Goal: Task Accomplishment & Management: Use online tool/utility

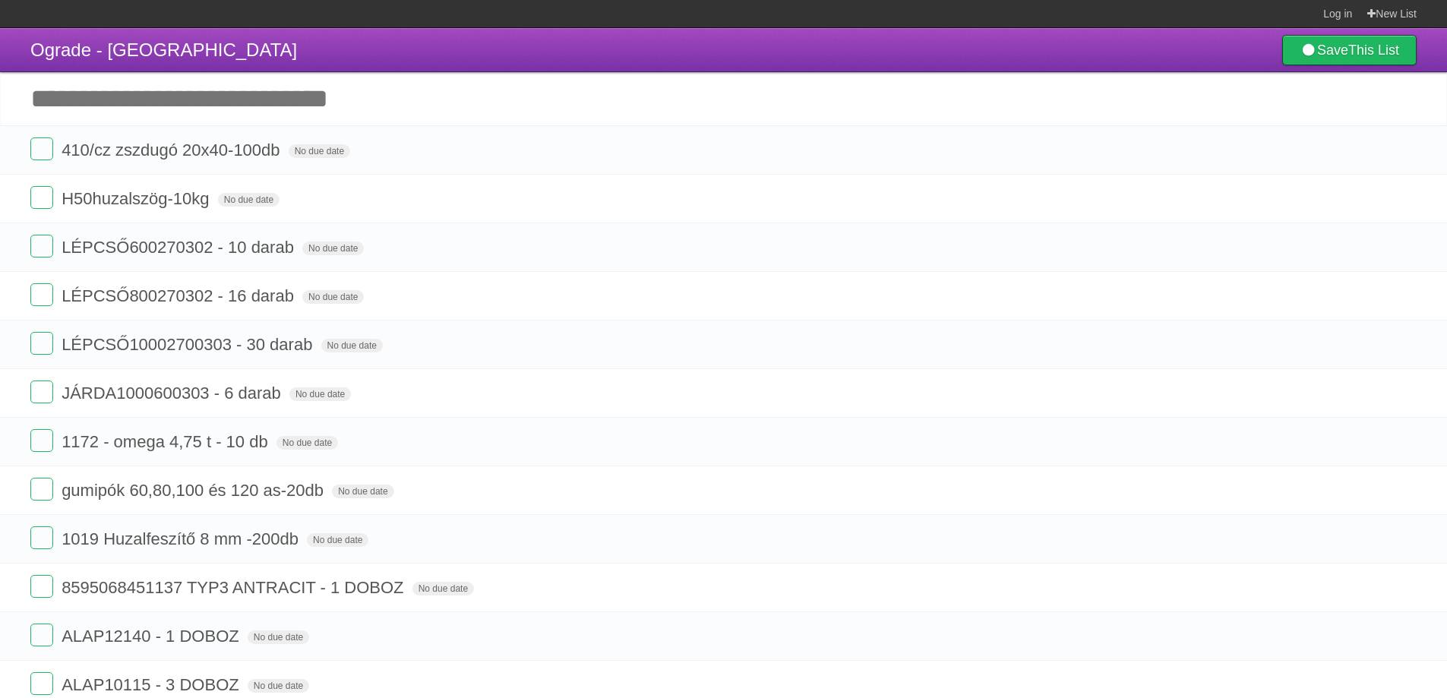
scroll to position [2698, 0]
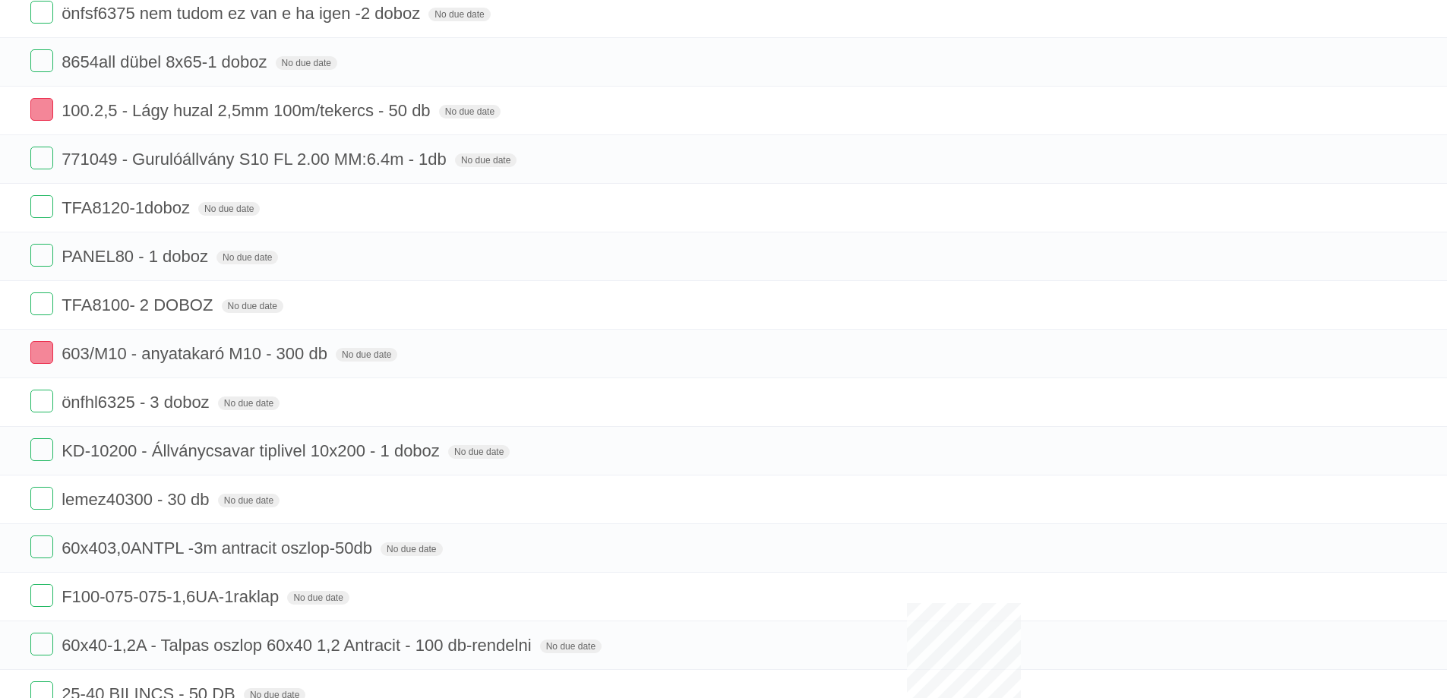
scroll to position [3175, 0]
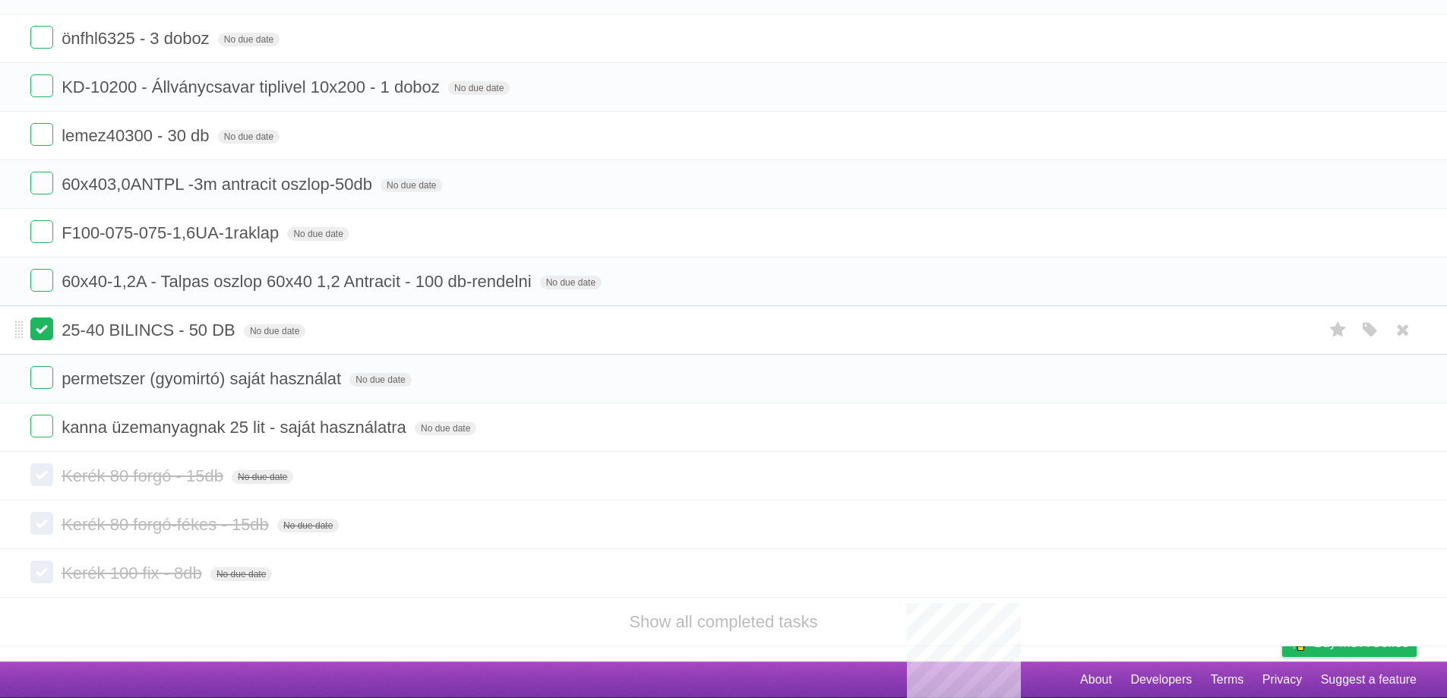
click at [44, 330] on label at bounding box center [41, 328] width 23 height 23
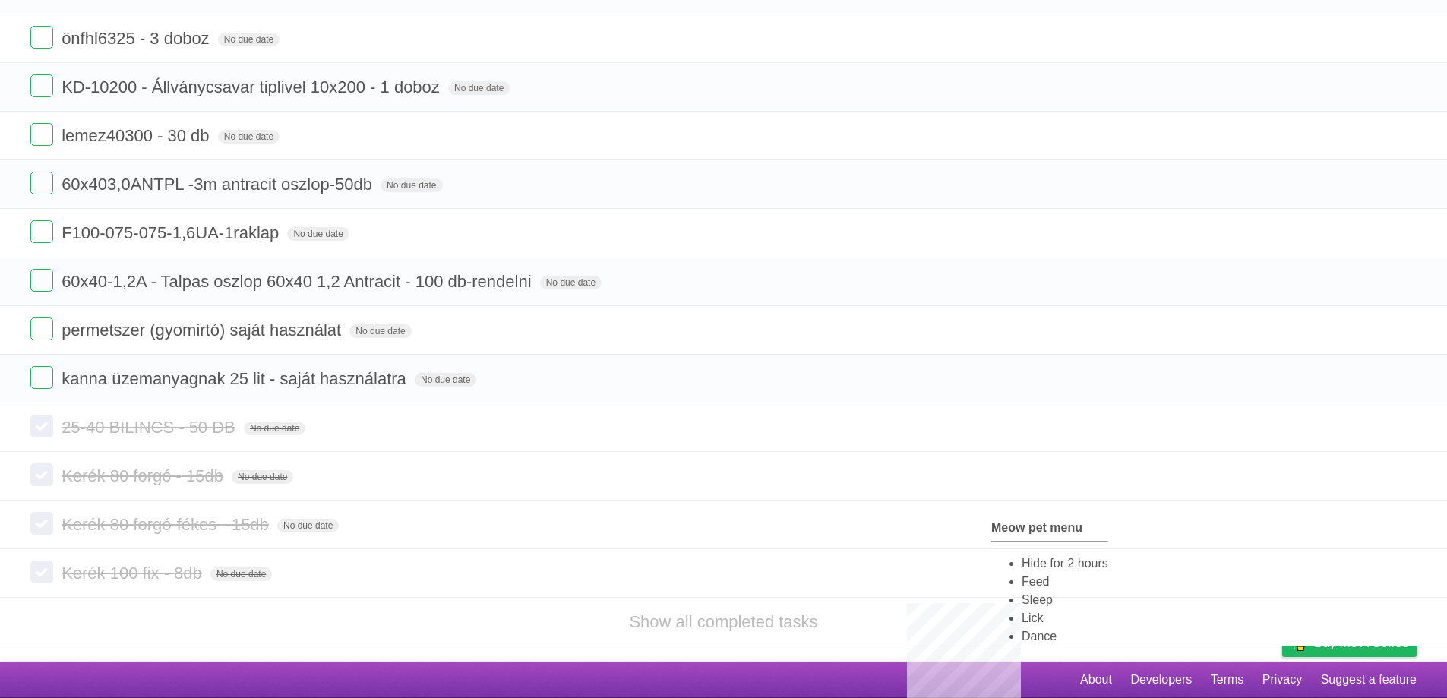
click at [1022, 568] on li "Hide for 2 hours" at bounding box center [1065, 563] width 87 height 18
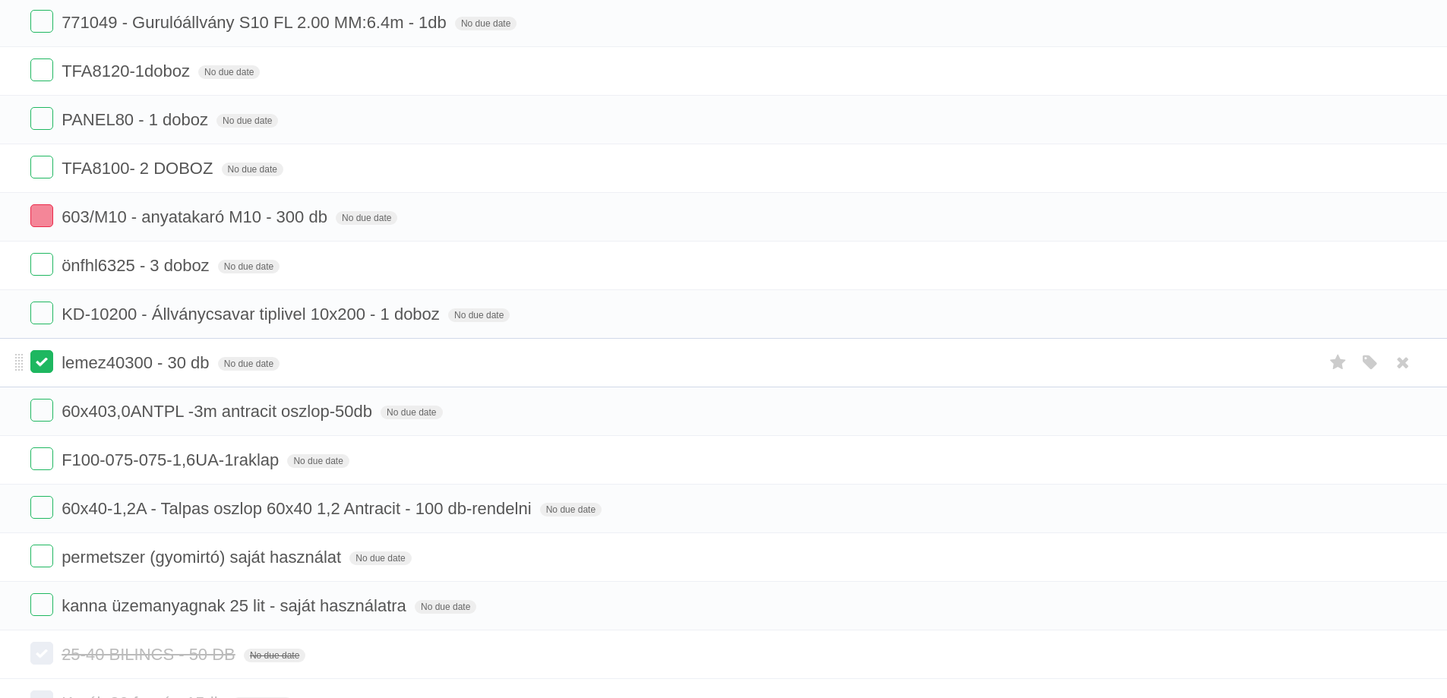
drag, startPoint x: 50, startPoint y: 361, endPoint x: 42, endPoint y: 351, distance: 12.9
click at [50, 361] on label at bounding box center [41, 361] width 23 height 23
click at [41, 317] on label at bounding box center [41, 313] width 23 height 23
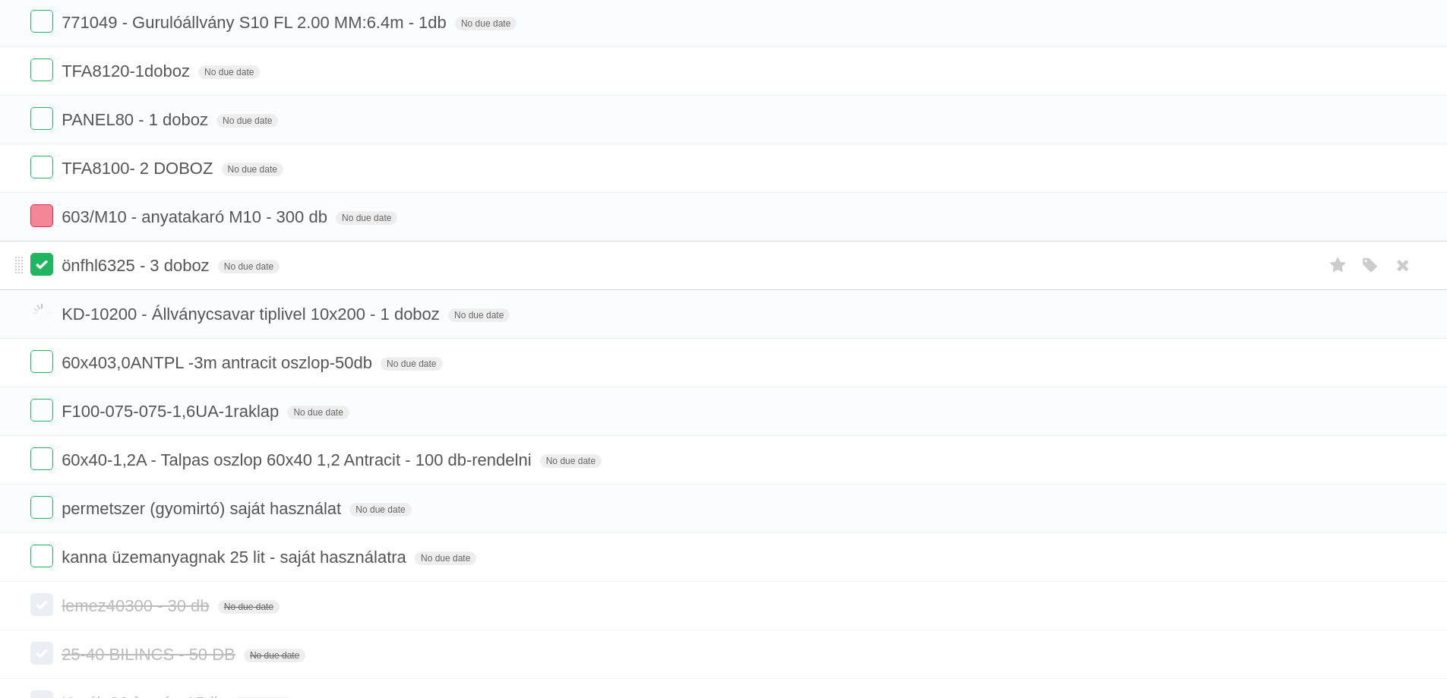
click at [39, 263] on label at bounding box center [41, 264] width 23 height 23
click at [41, 209] on label at bounding box center [41, 215] width 23 height 23
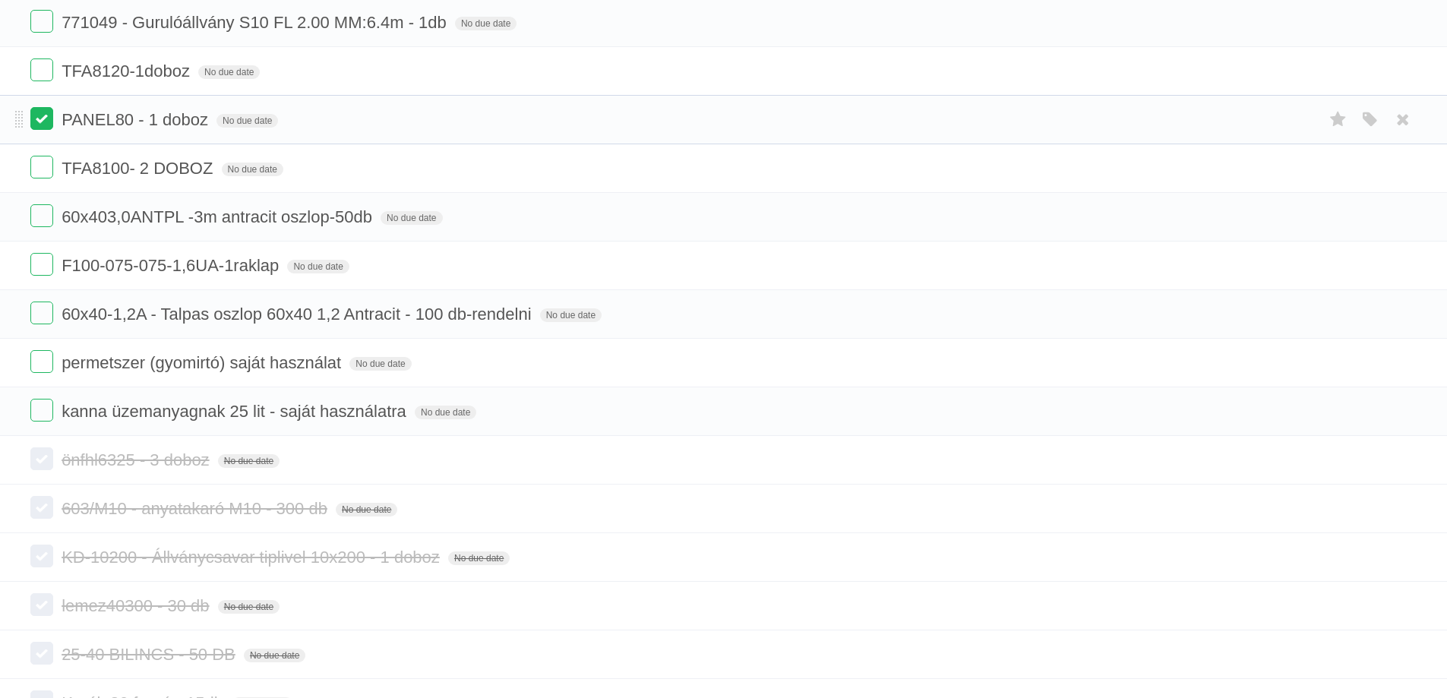
click at [40, 126] on label at bounding box center [41, 118] width 23 height 23
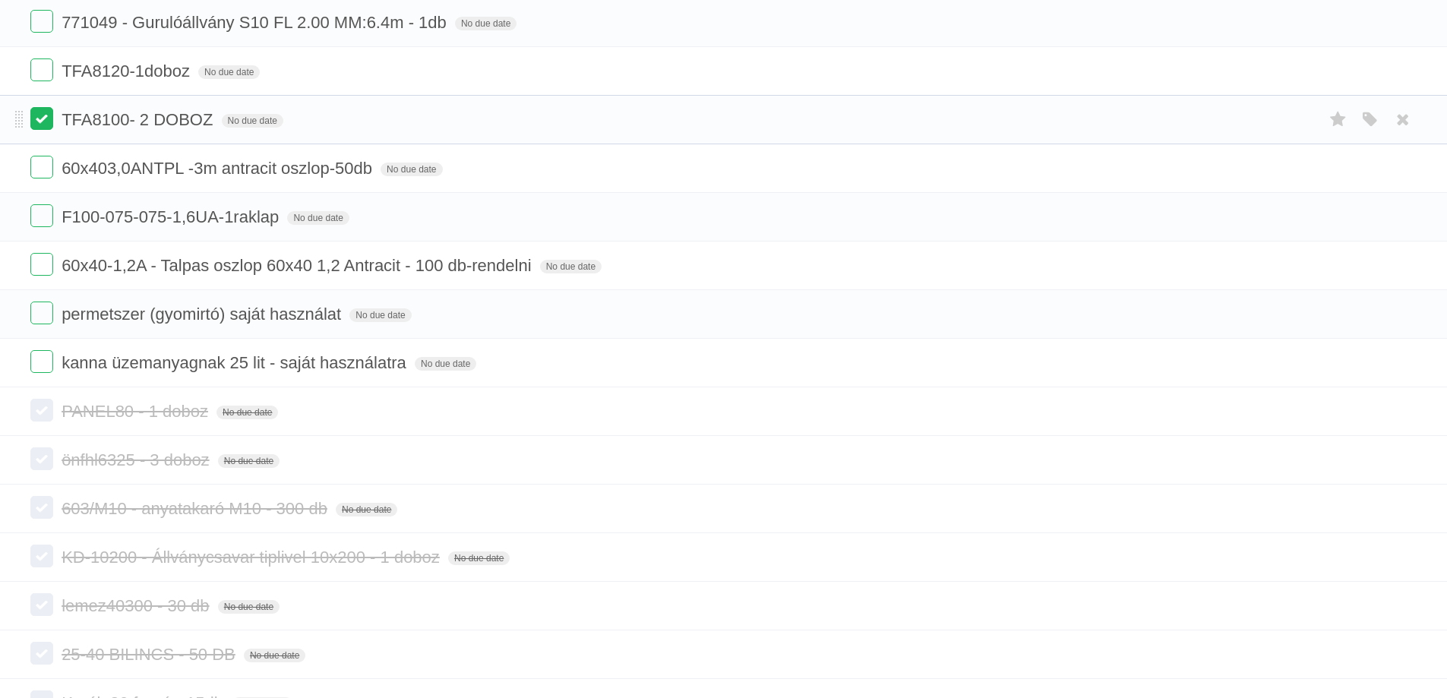
click at [43, 122] on label at bounding box center [41, 118] width 23 height 23
click at [46, 69] on label at bounding box center [41, 69] width 23 height 23
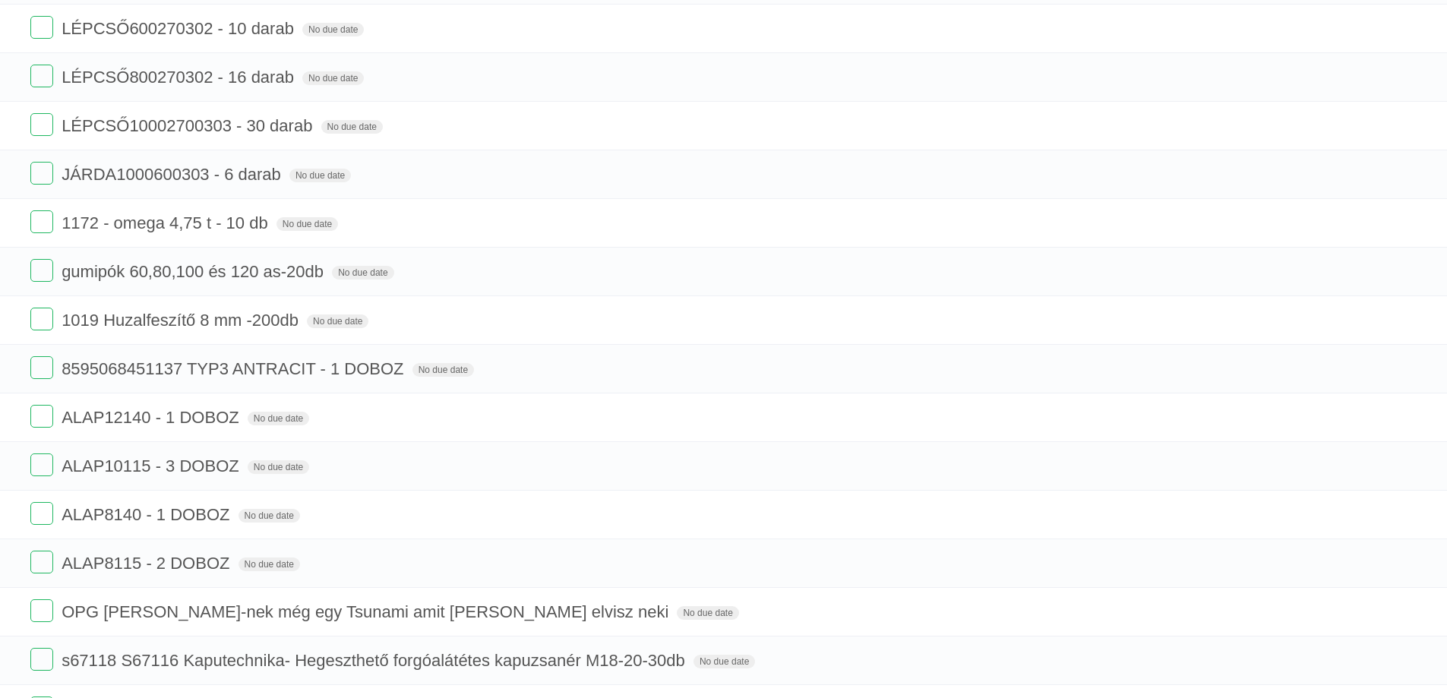
scroll to position [0, 0]
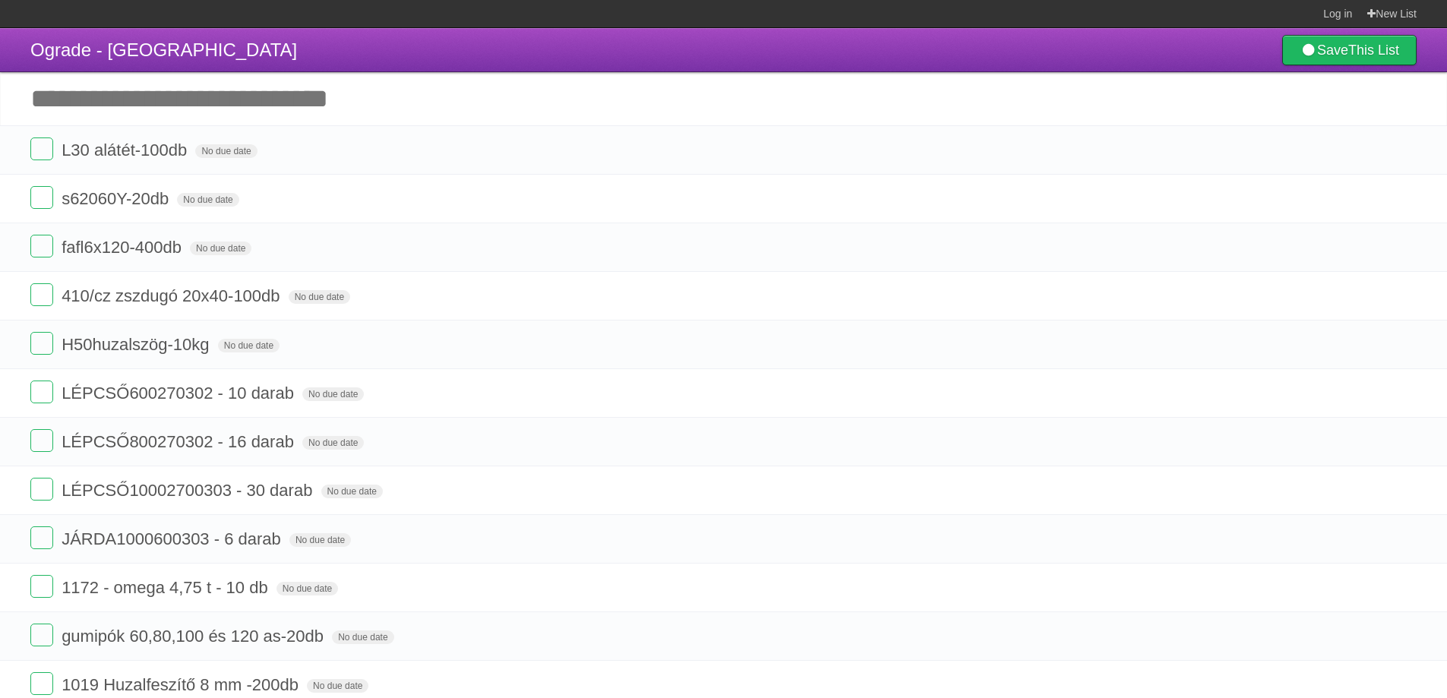
click at [195, 106] on input "Add another task" at bounding box center [723, 98] width 1447 height 53
type input "**********"
click input "*********" at bounding box center [0, 0] width 0 height 0
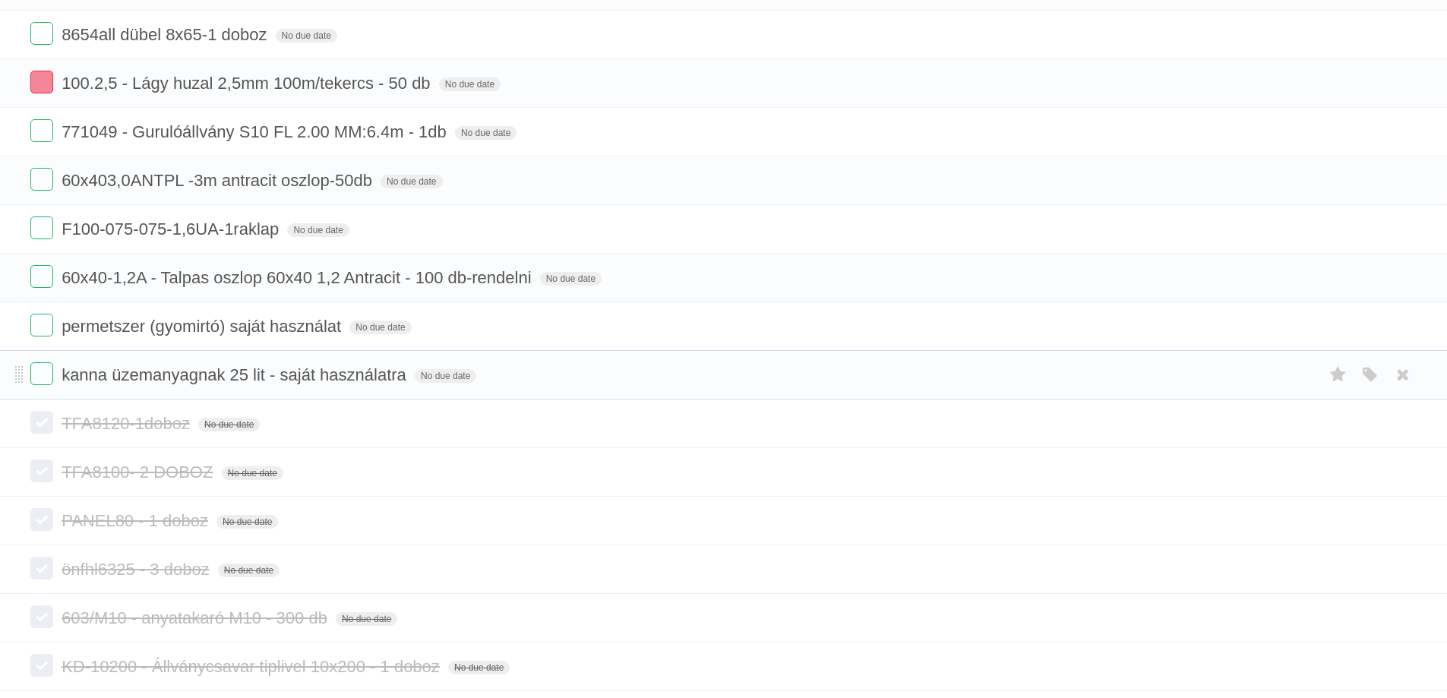
scroll to position [2658, 0]
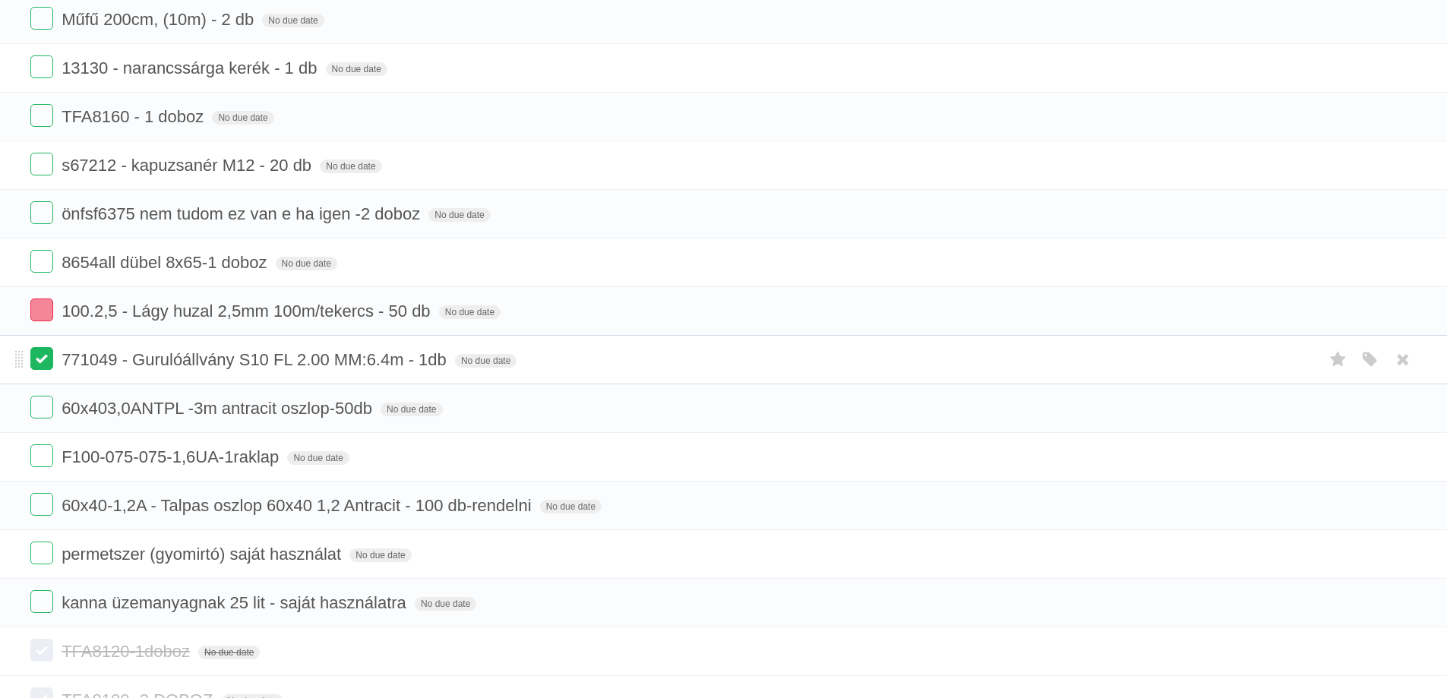
click at [42, 358] on label at bounding box center [41, 358] width 23 height 23
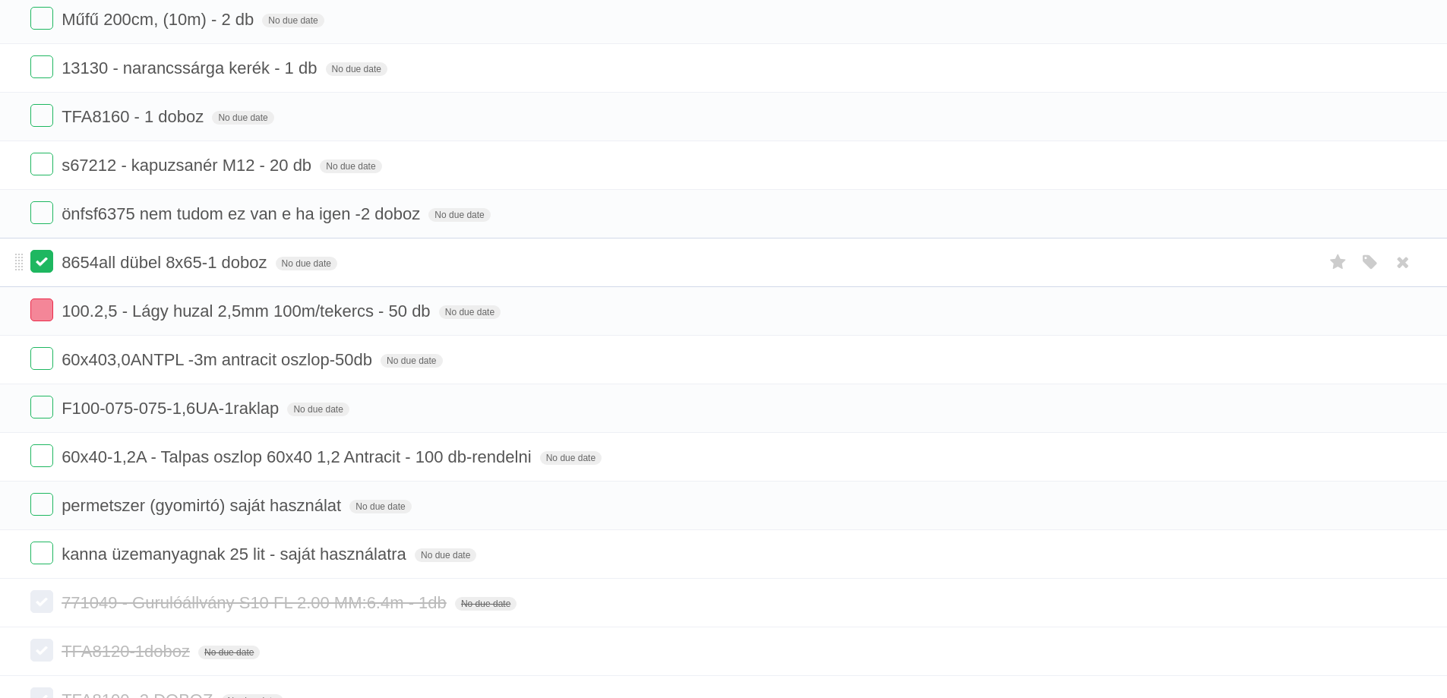
click at [47, 258] on label at bounding box center [41, 261] width 23 height 23
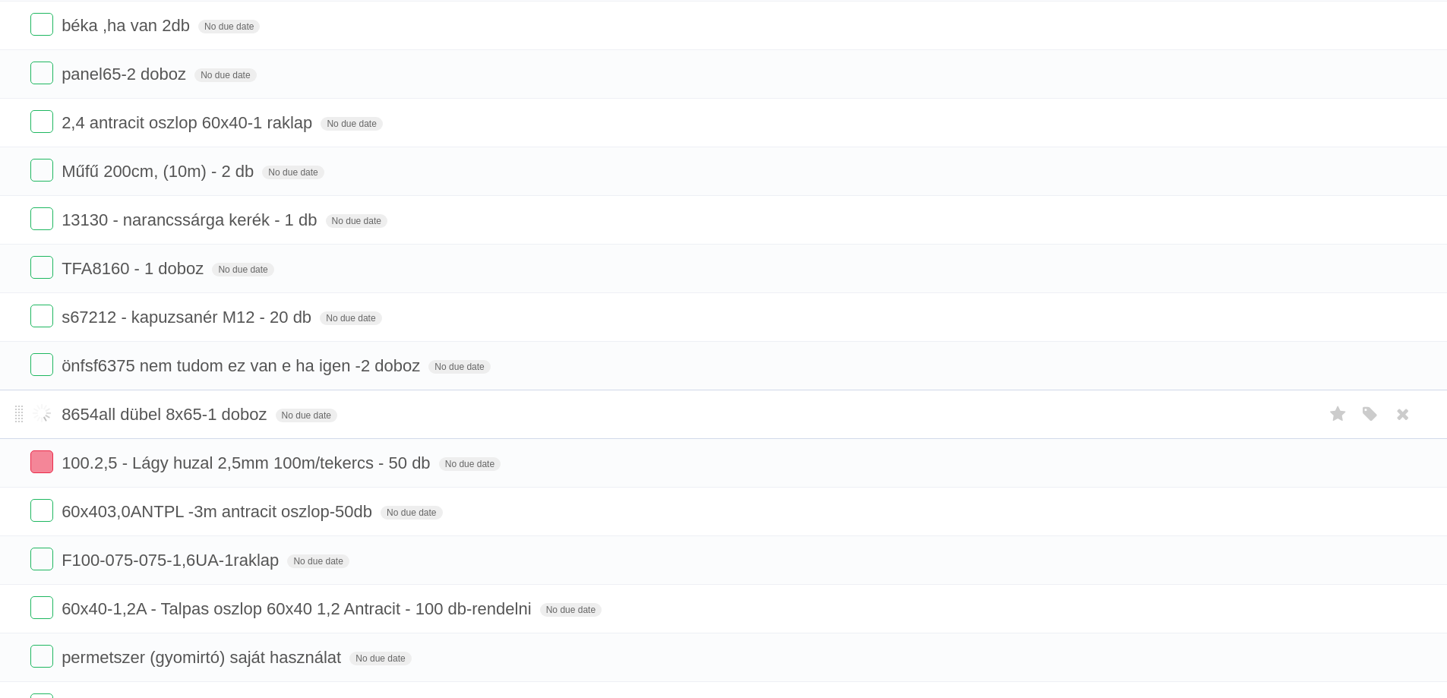
scroll to position [2354, 0]
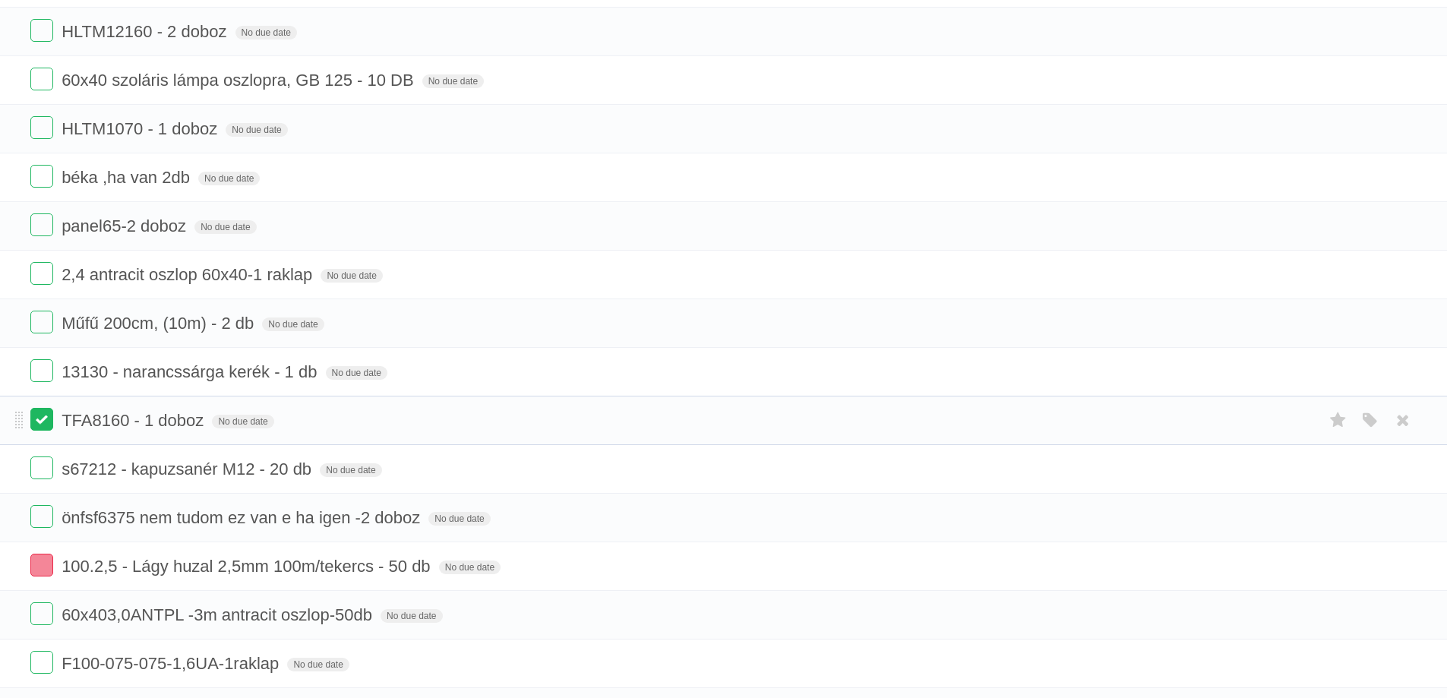
click at [43, 411] on label at bounding box center [41, 419] width 23 height 23
click at [44, 369] on label at bounding box center [41, 370] width 23 height 23
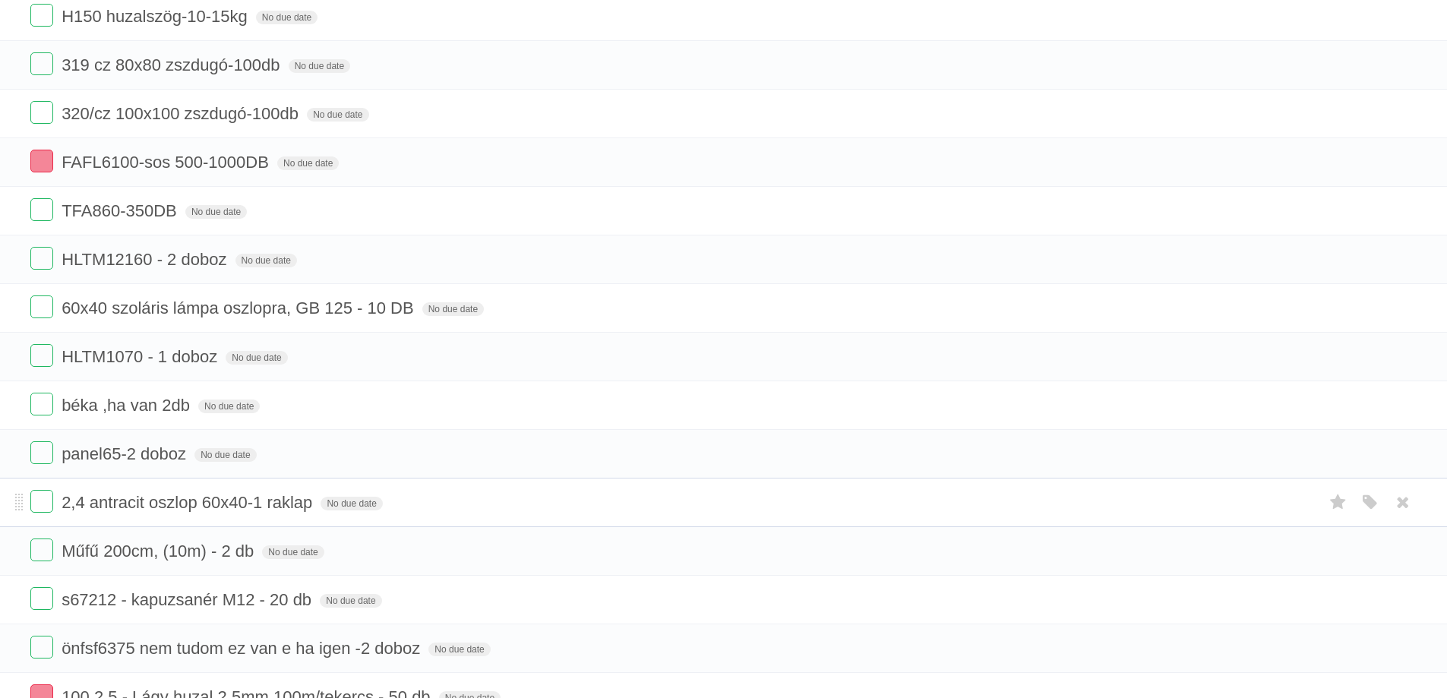
scroll to position [2051, 0]
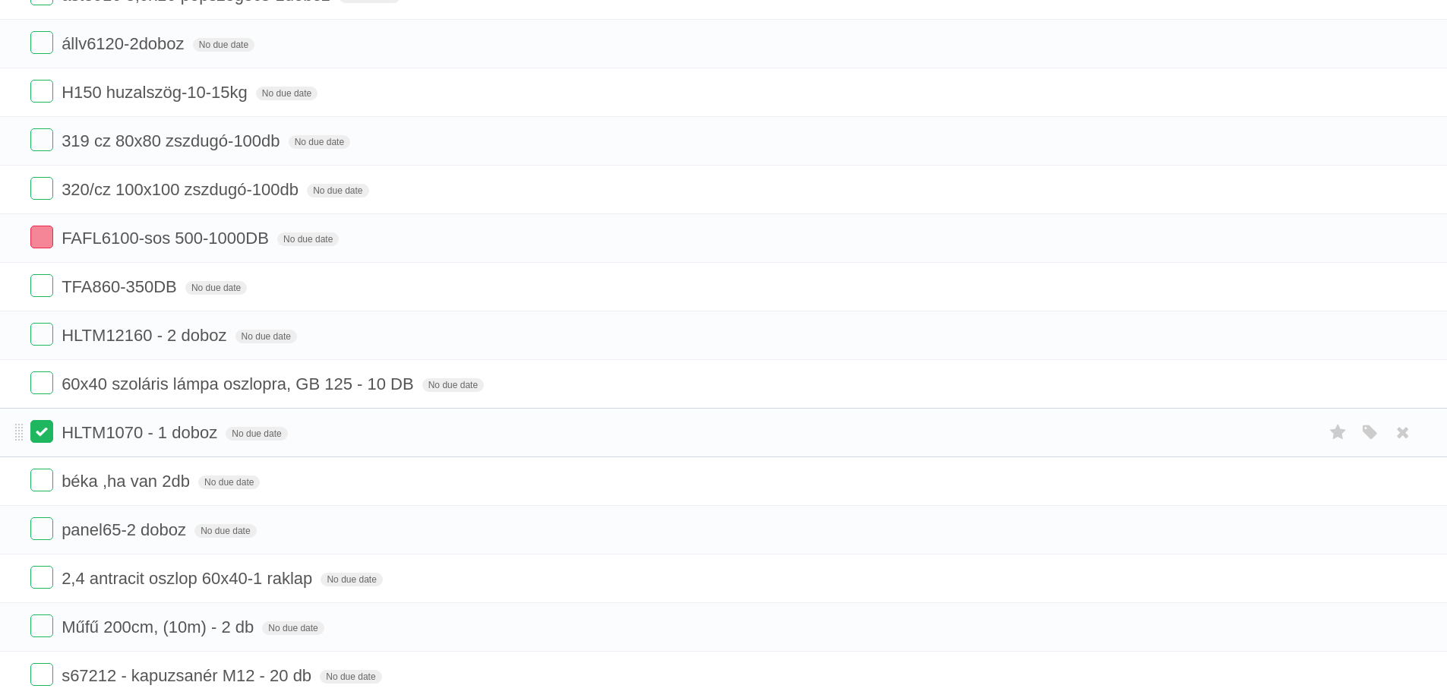
click at [49, 428] on label at bounding box center [41, 431] width 23 height 23
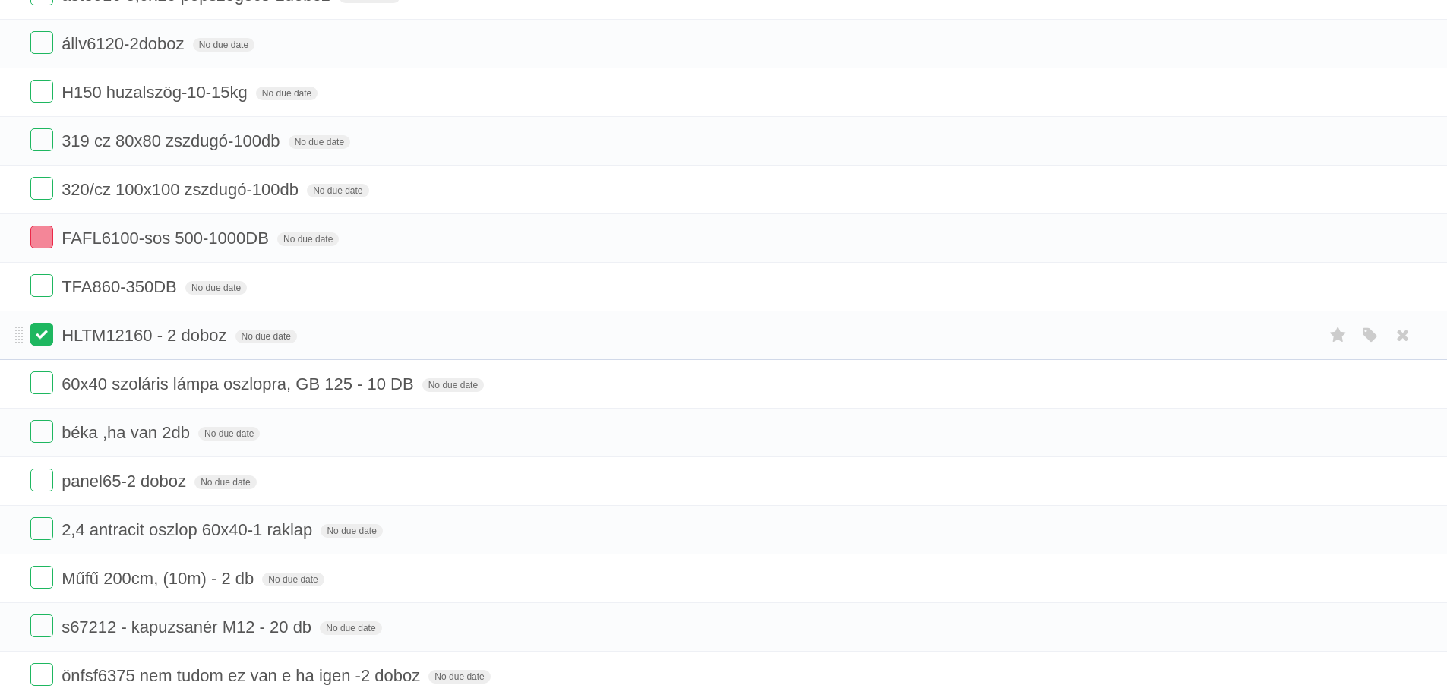
click at [43, 337] on label at bounding box center [41, 334] width 23 height 23
click at [41, 292] on label at bounding box center [41, 285] width 23 height 23
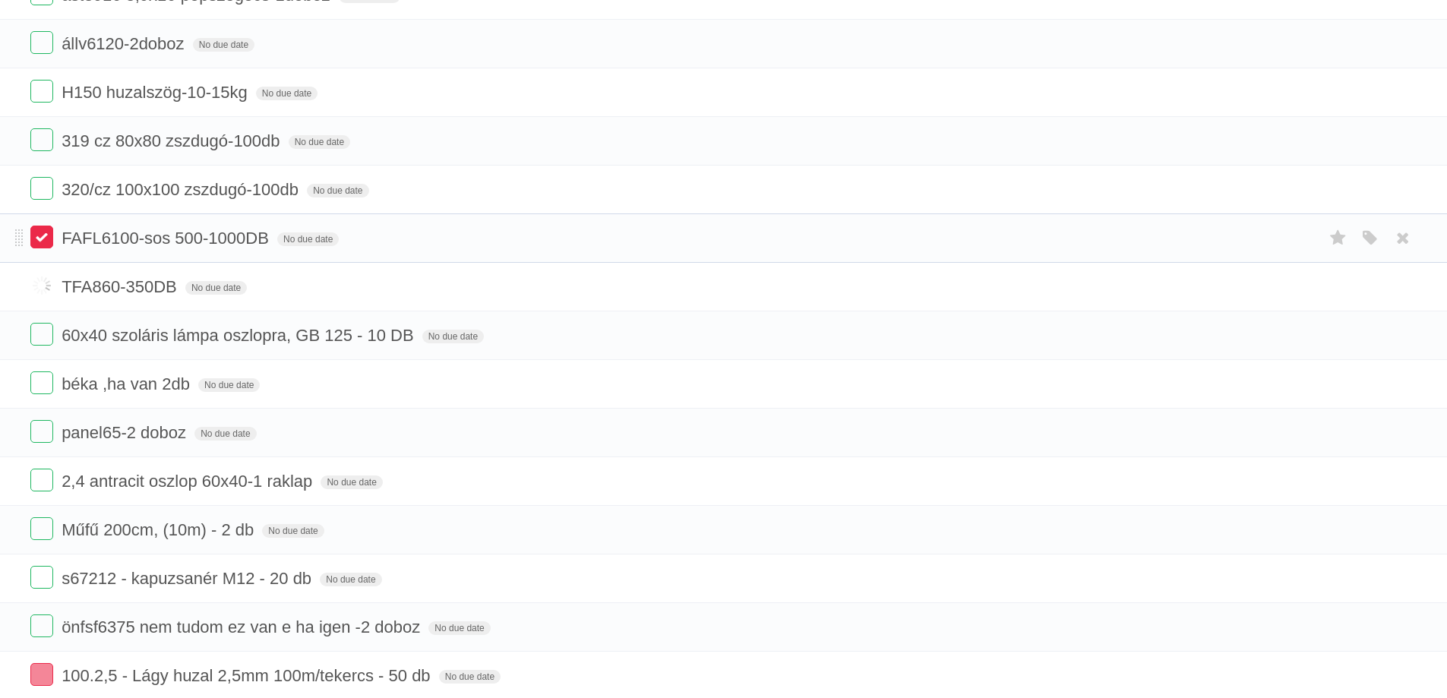
click at [40, 238] on label at bounding box center [41, 237] width 23 height 23
click at [41, 185] on label at bounding box center [41, 188] width 23 height 23
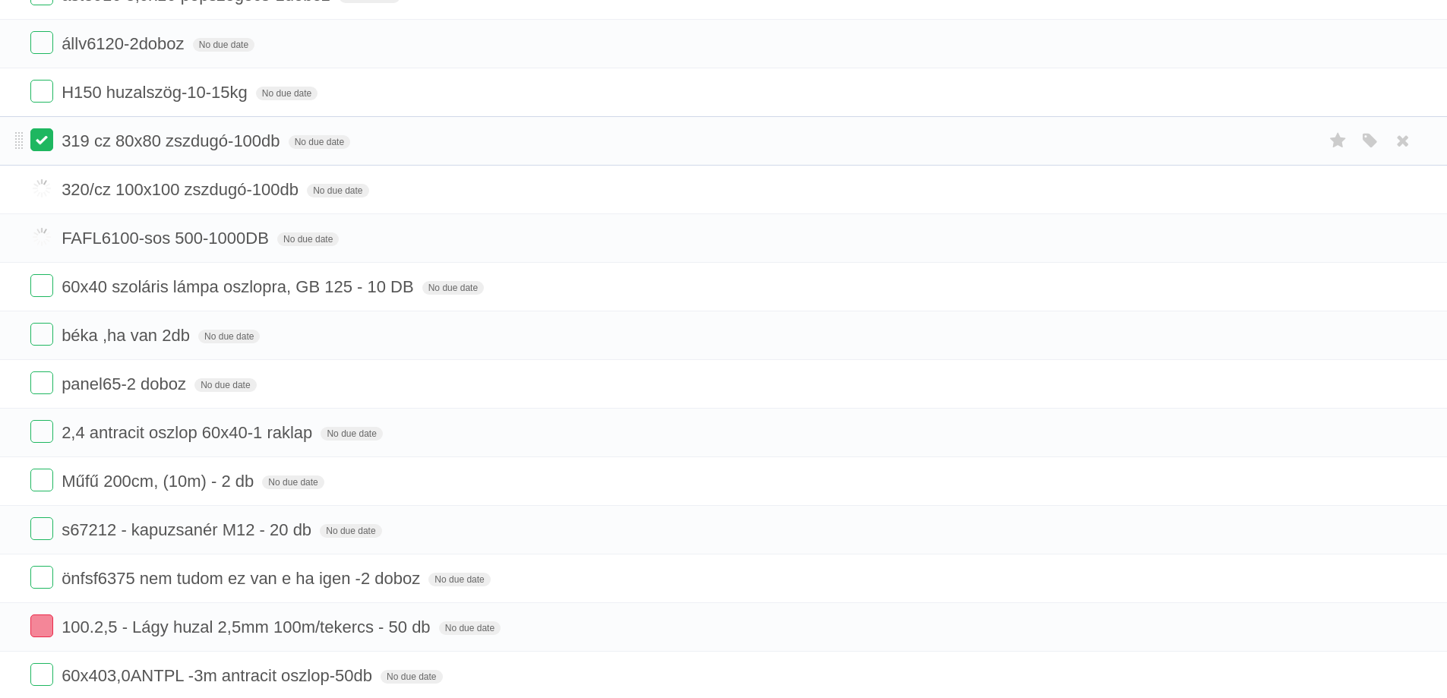
click at [43, 144] on label at bounding box center [41, 139] width 23 height 23
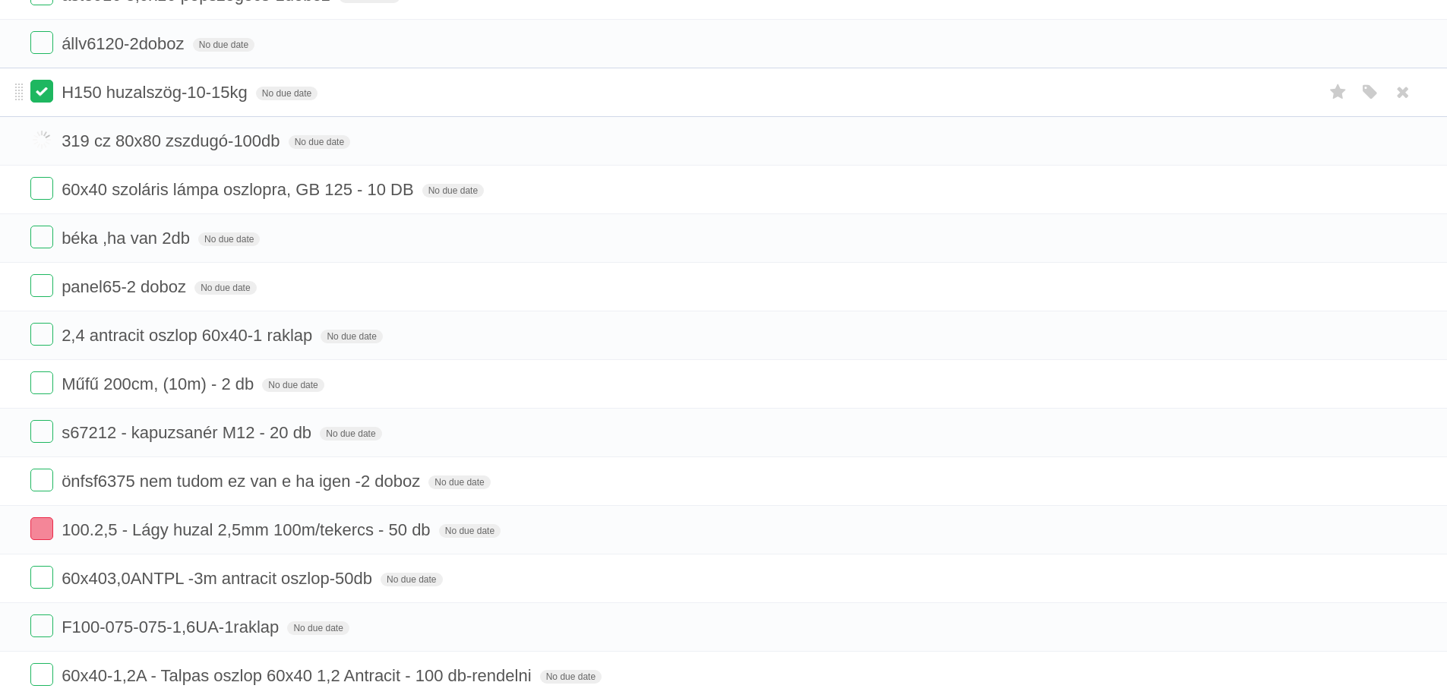
click at [38, 95] on label at bounding box center [41, 91] width 23 height 23
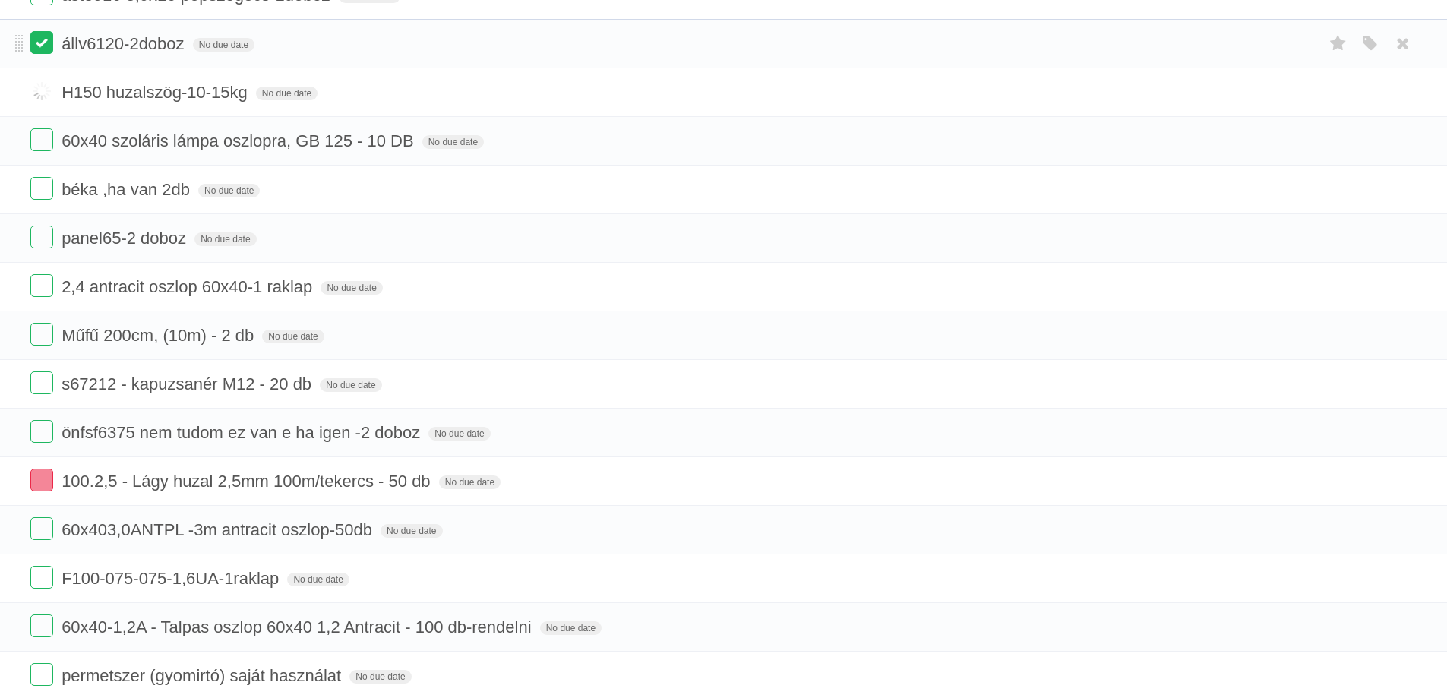
click at [43, 38] on label at bounding box center [41, 42] width 23 height 23
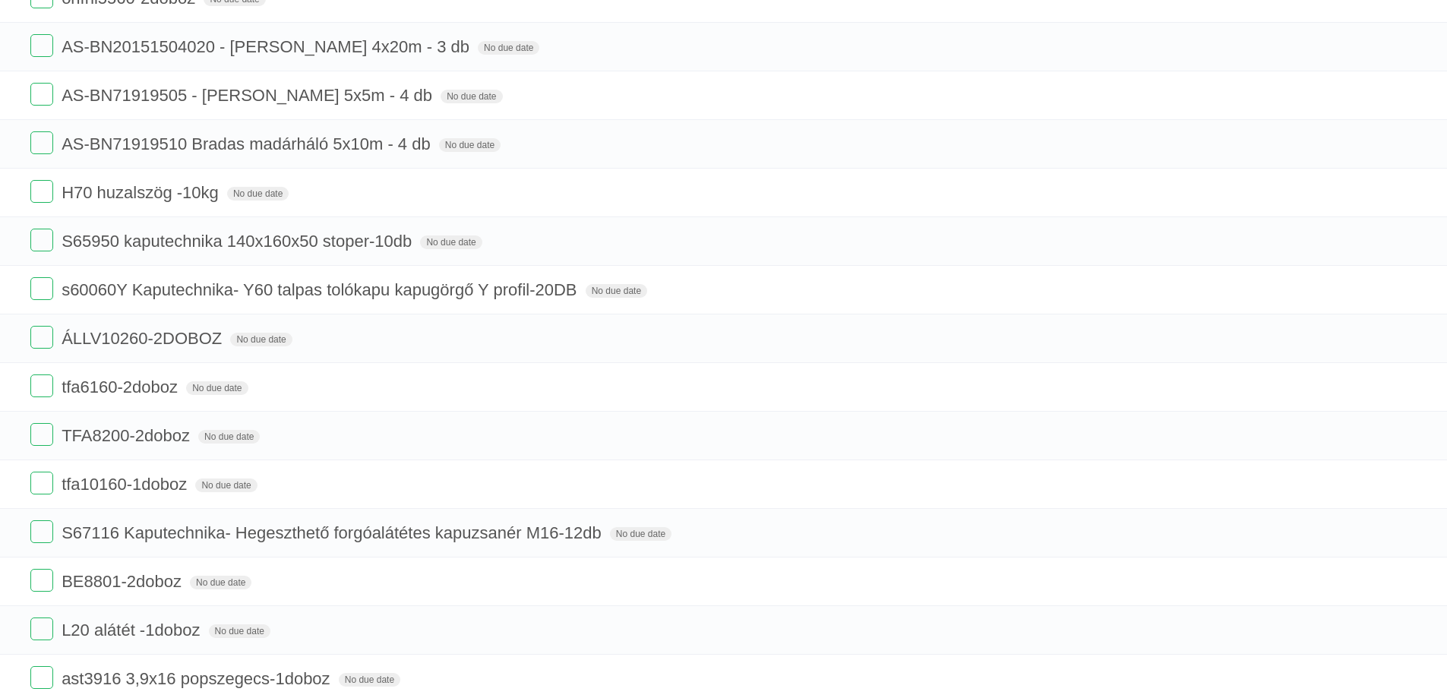
scroll to position [1443, 0]
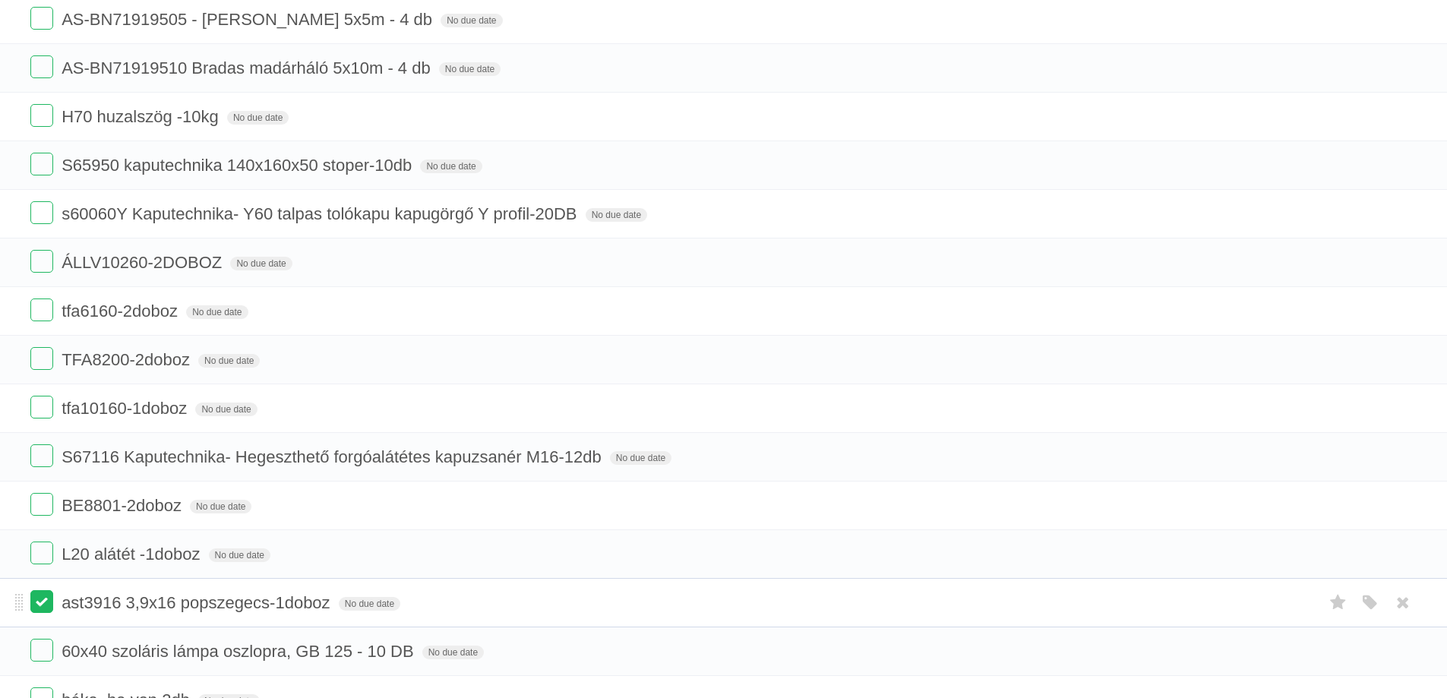
click at [39, 596] on label at bounding box center [41, 601] width 23 height 23
click at [41, 555] on label at bounding box center [41, 553] width 23 height 23
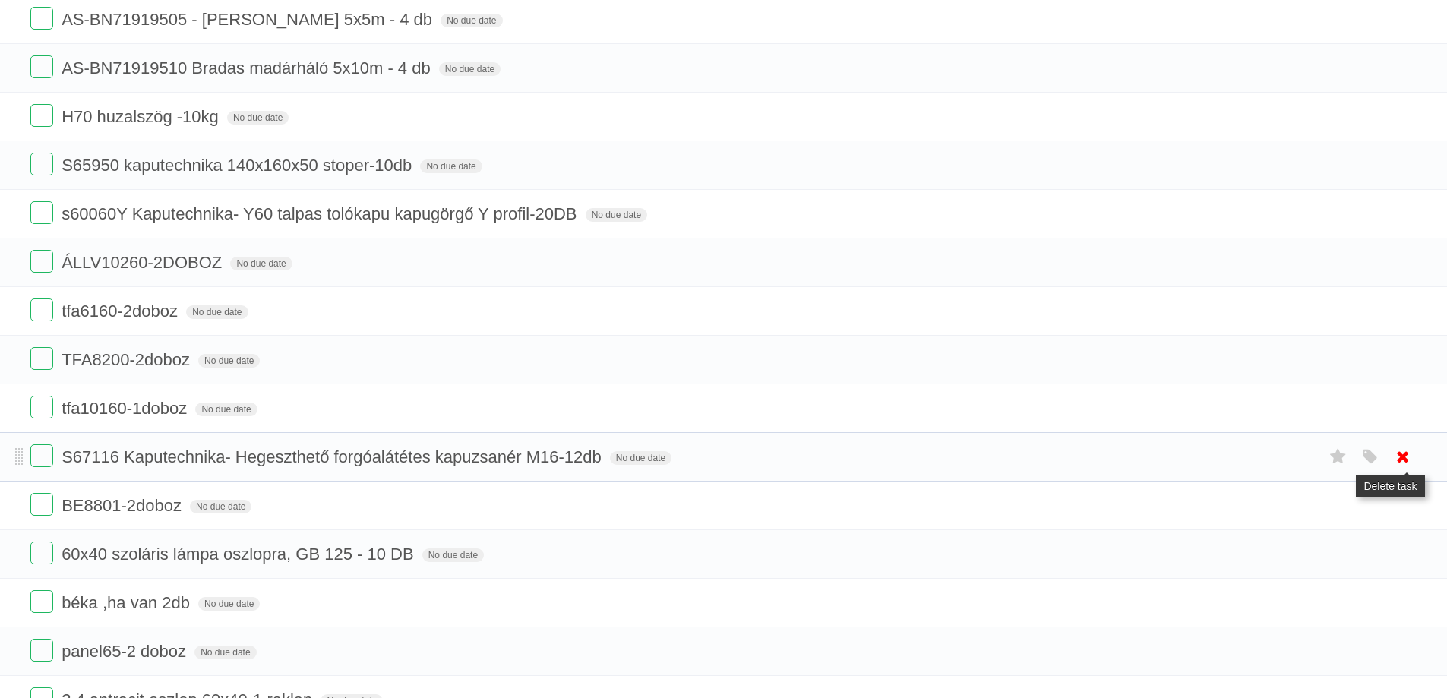
click at [1401, 452] on icon at bounding box center [1402, 456] width 21 height 25
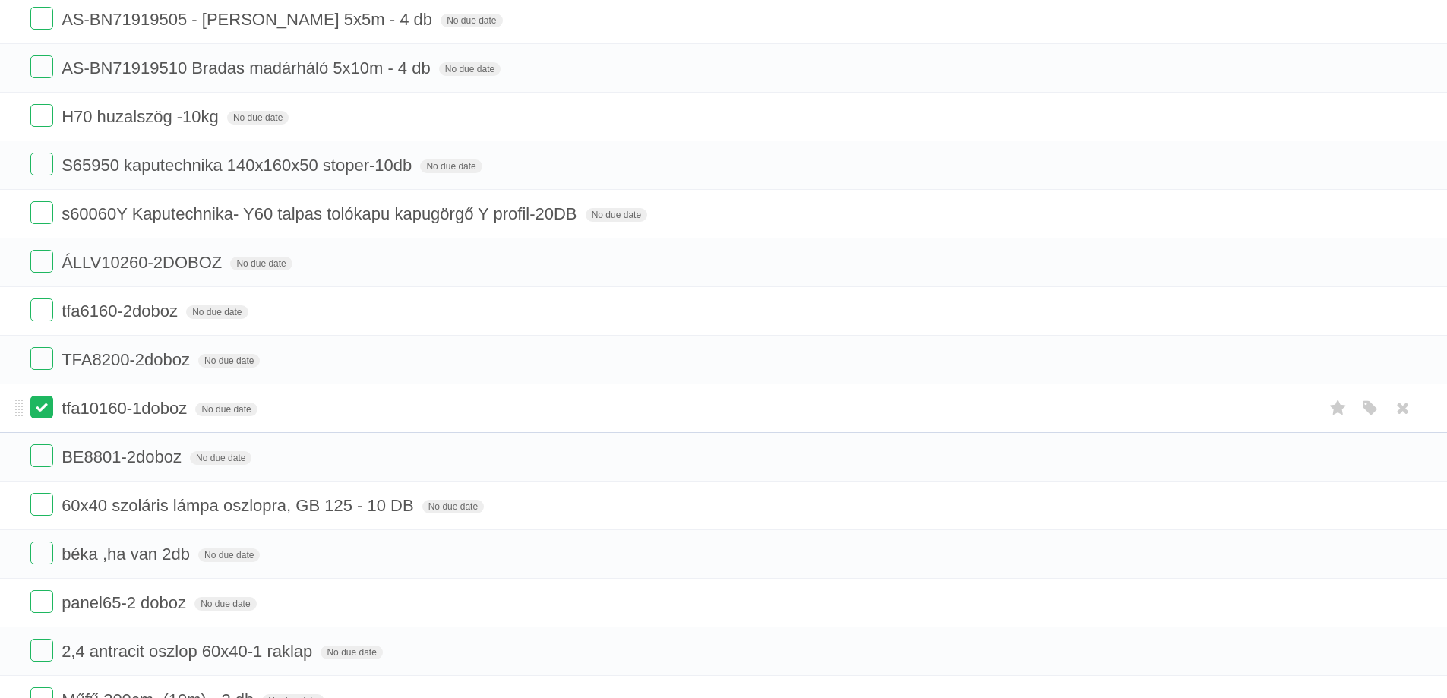
click at [36, 411] on label at bounding box center [41, 407] width 23 height 23
click at [44, 361] on label at bounding box center [41, 358] width 23 height 23
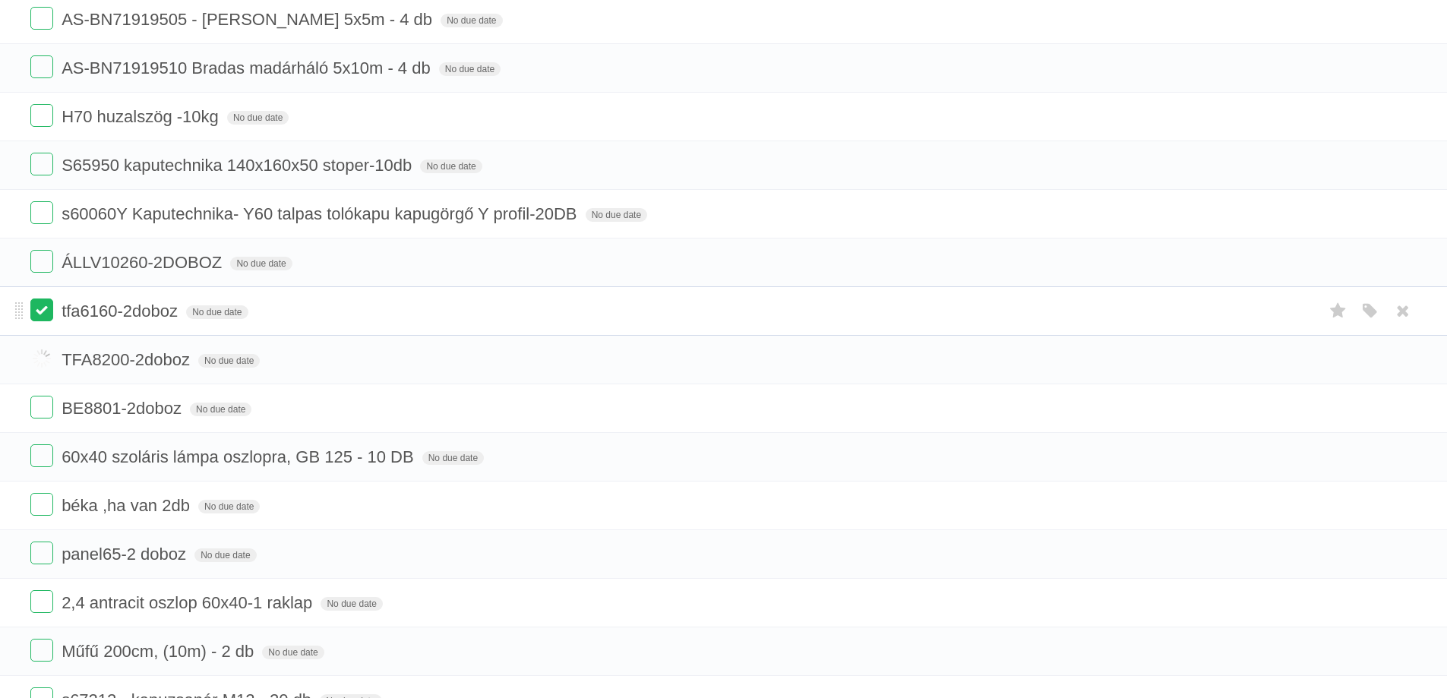
click at [36, 312] on label at bounding box center [41, 309] width 23 height 23
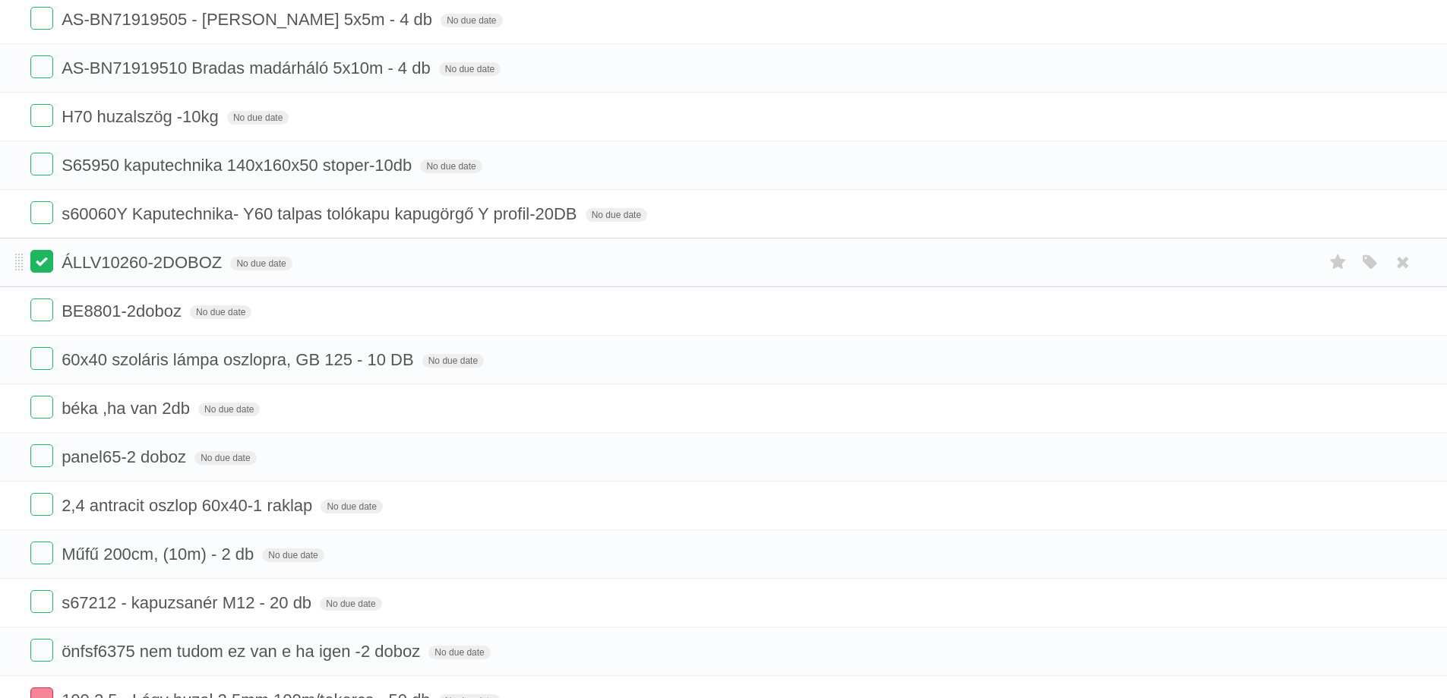
scroll to position [1291, 0]
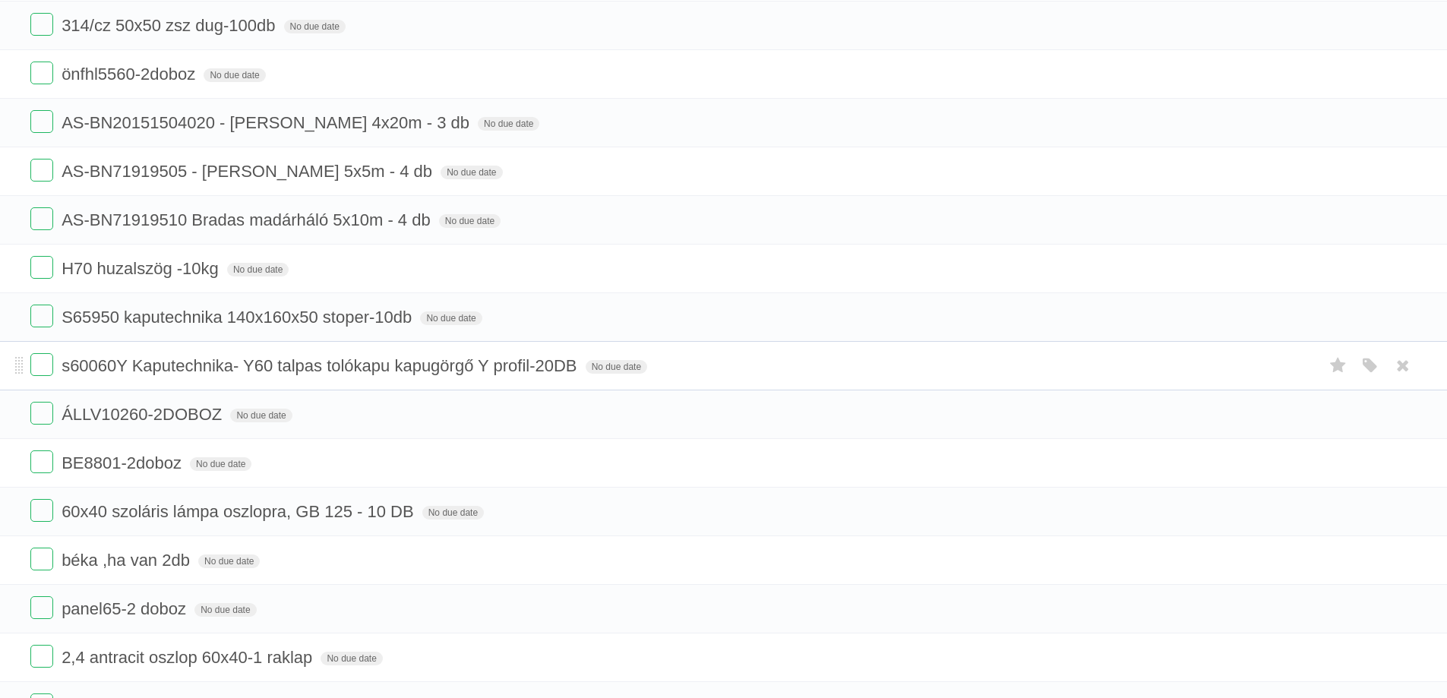
click at [277, 367] on span "s60060Y Kaputechnika- Y60 talpas tolókapu kapugörgő Y profil-20DB" at bounding box center [321, 365] width 519 height 19
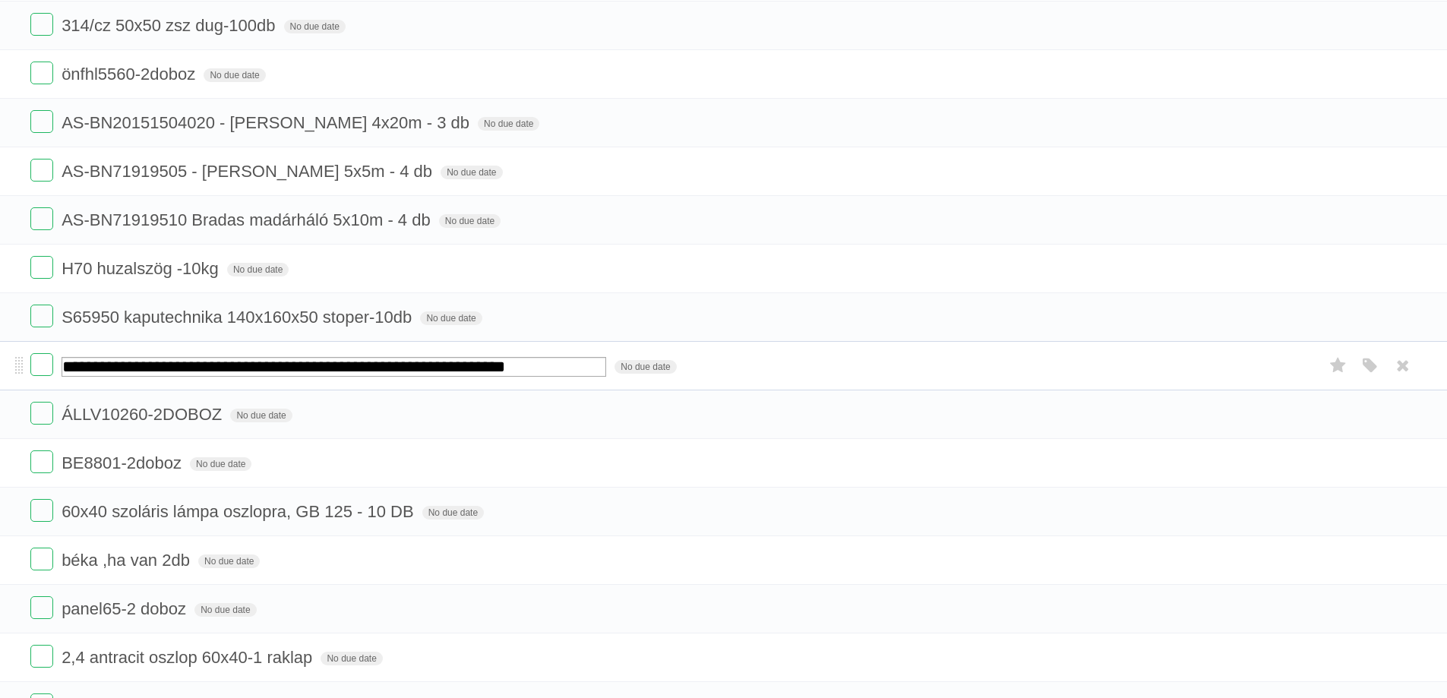
click at [517, 365] on input "**********" at bounding box center [334, 367] width 545 height 20
drag, startPoint x: 547, startPoint y: 363, endPoint x: 538, endPoint y: 365, distance: 8.5
click at [538, 365] on input "**********" at bounding box center [334, 367] width 545 height 20
type input "**********"
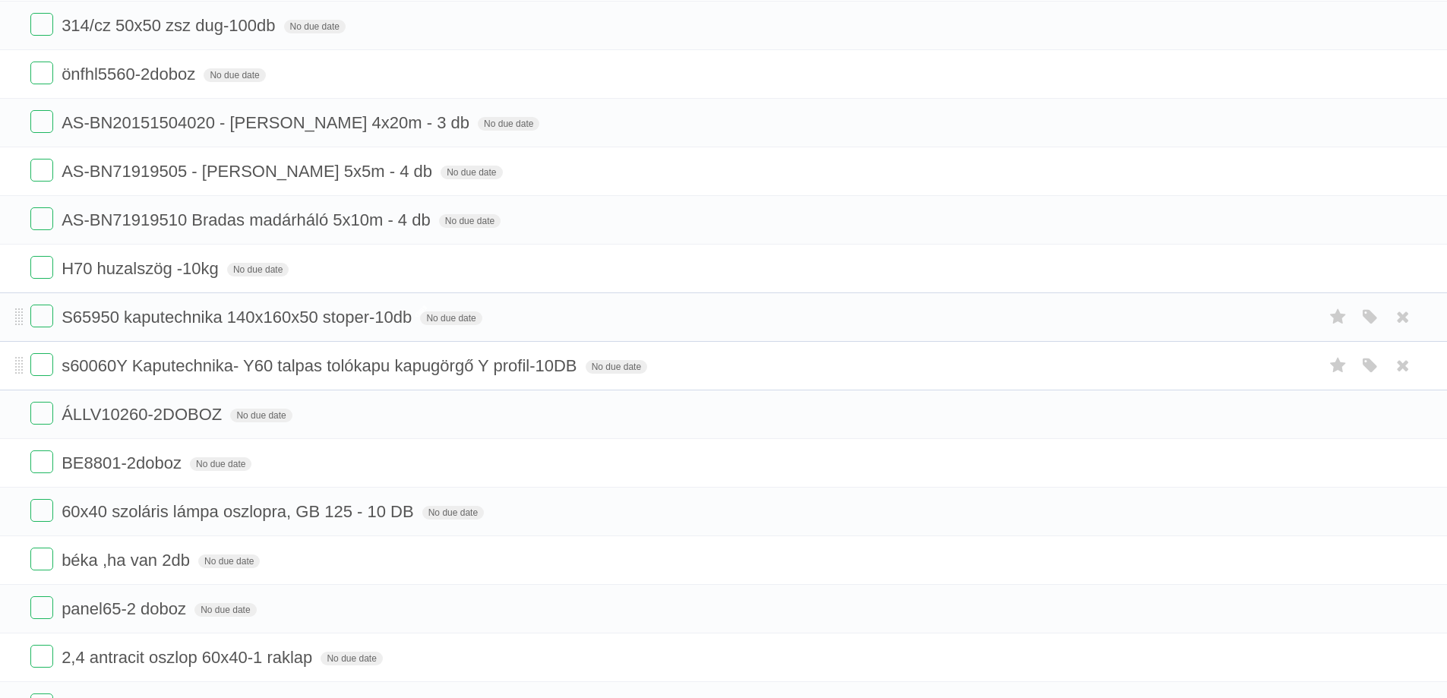
click at [378, 321] on span "S65950 kaputechnika 140x160x50 stoper-10db" at bounding box center [239, 317] width 354 height 19
click at [390, 314] on input "**********" at bounding box center [238, 318] width 352 height 20
drag, startPoint x: 394, startPoint y: 313, endPoint x: 380, endPoint y: 314, distance: 14.5
click at [380, 314] on input "**********" at bounding box center [238, 318] width 352 height 20
type input "**********"
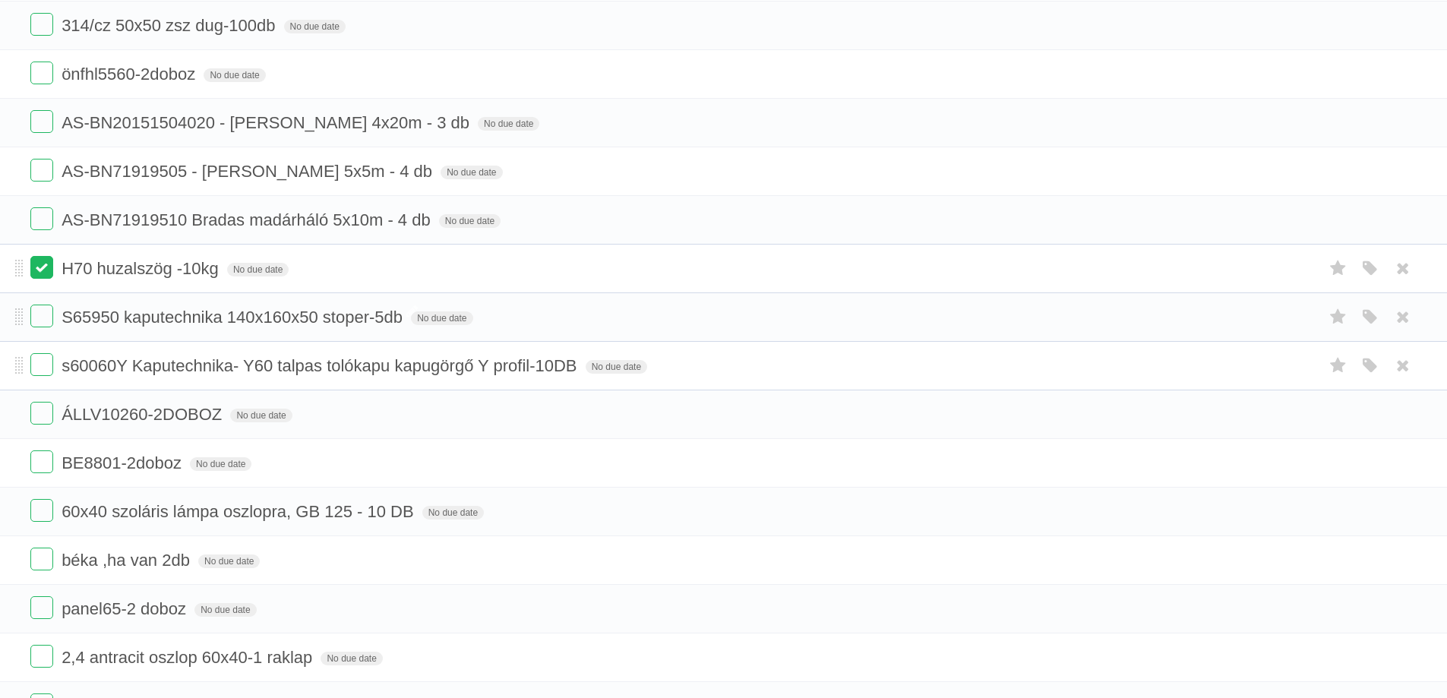
click at [46, 276] on label at bounding box center [41, 267] width 23 height 23
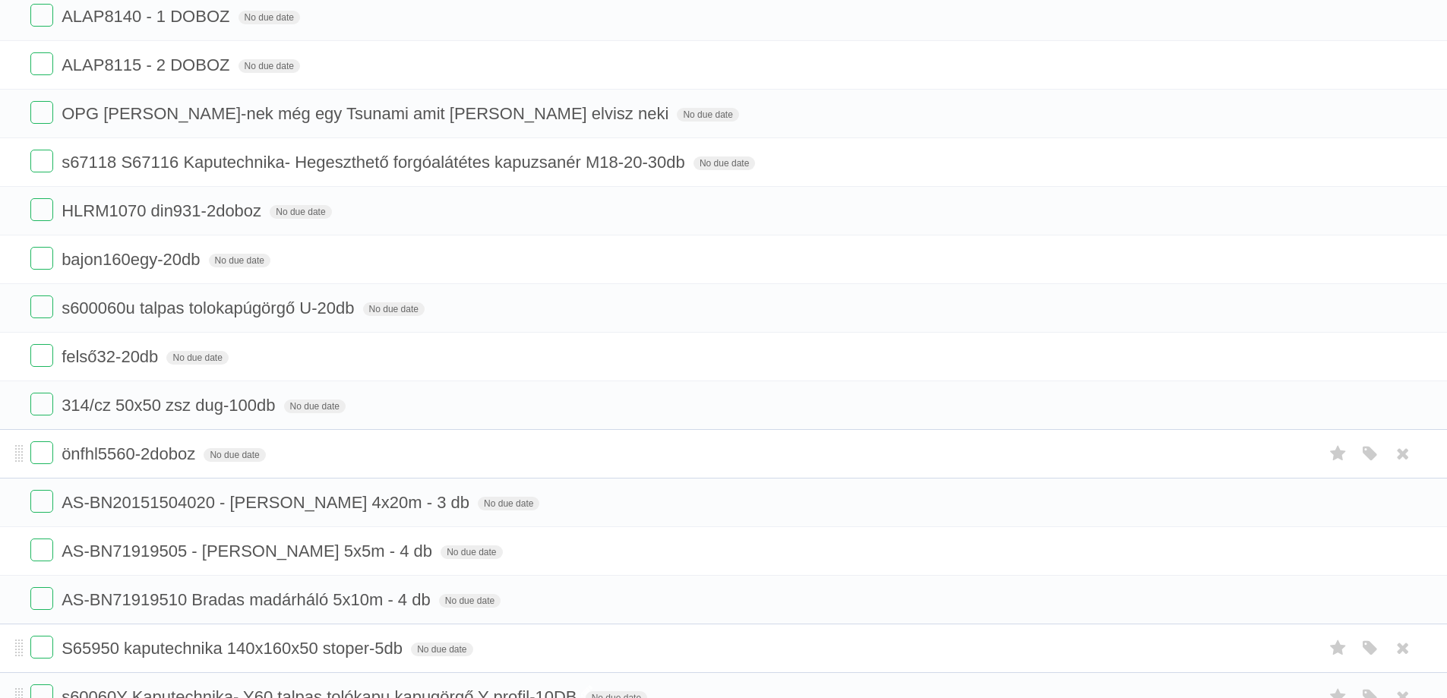
scroll to position [835, 0]
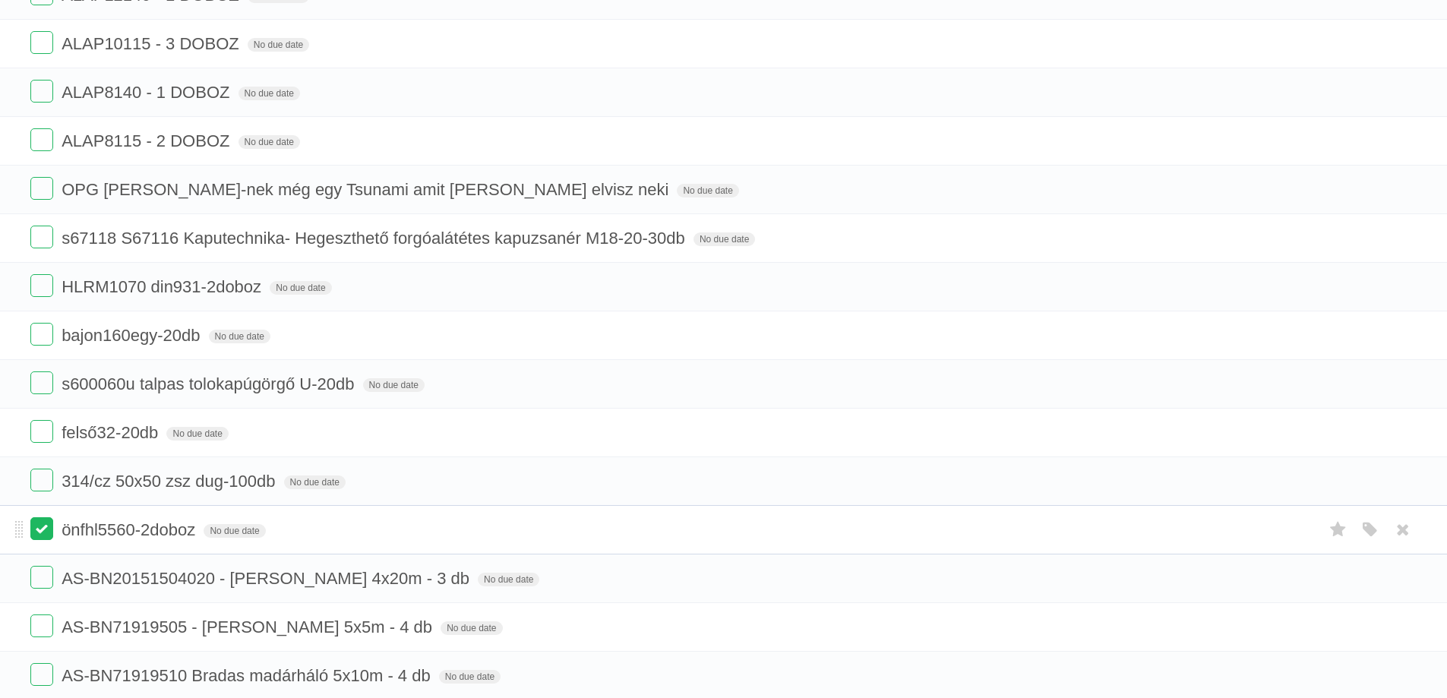
click at [43, 526] on label at bounding box center [41, 528] width 23 height 23
click at [50, 482] on label at bounding box center [41, 480] width 23 height 23
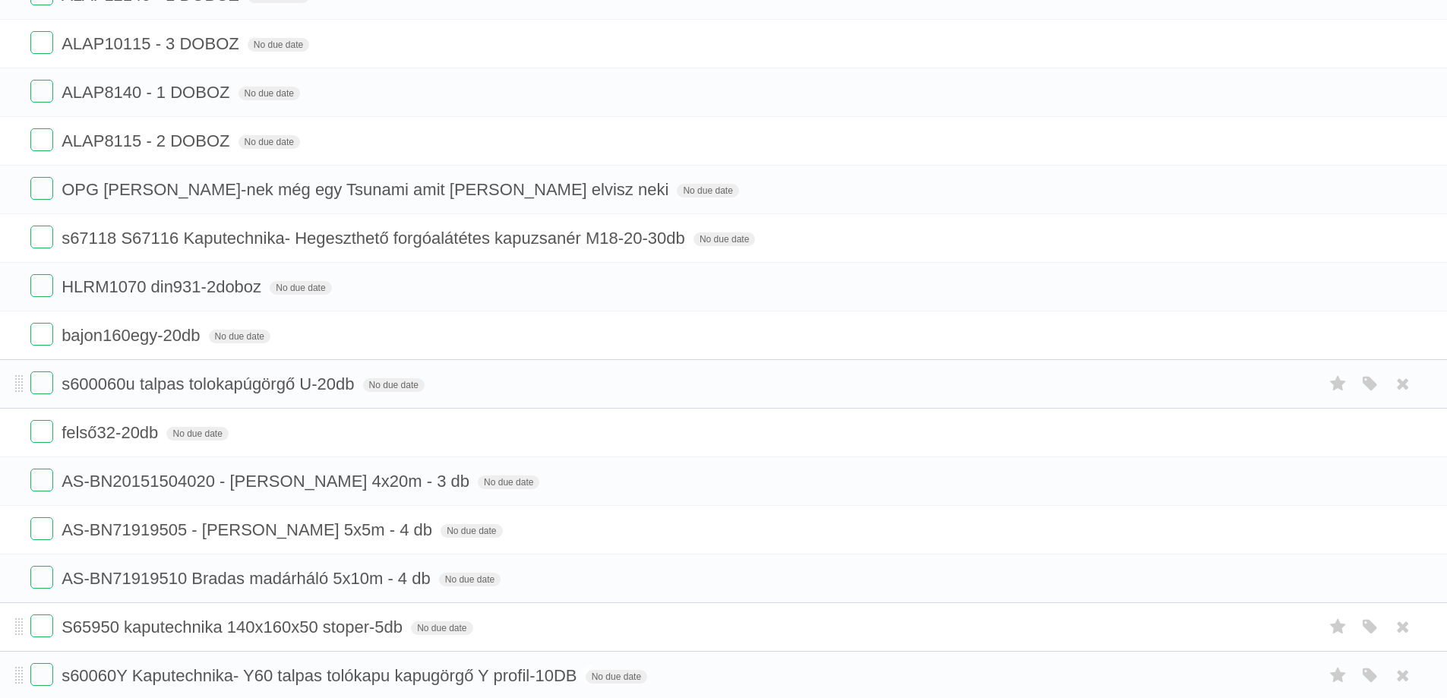
scroll to position [608, 0]
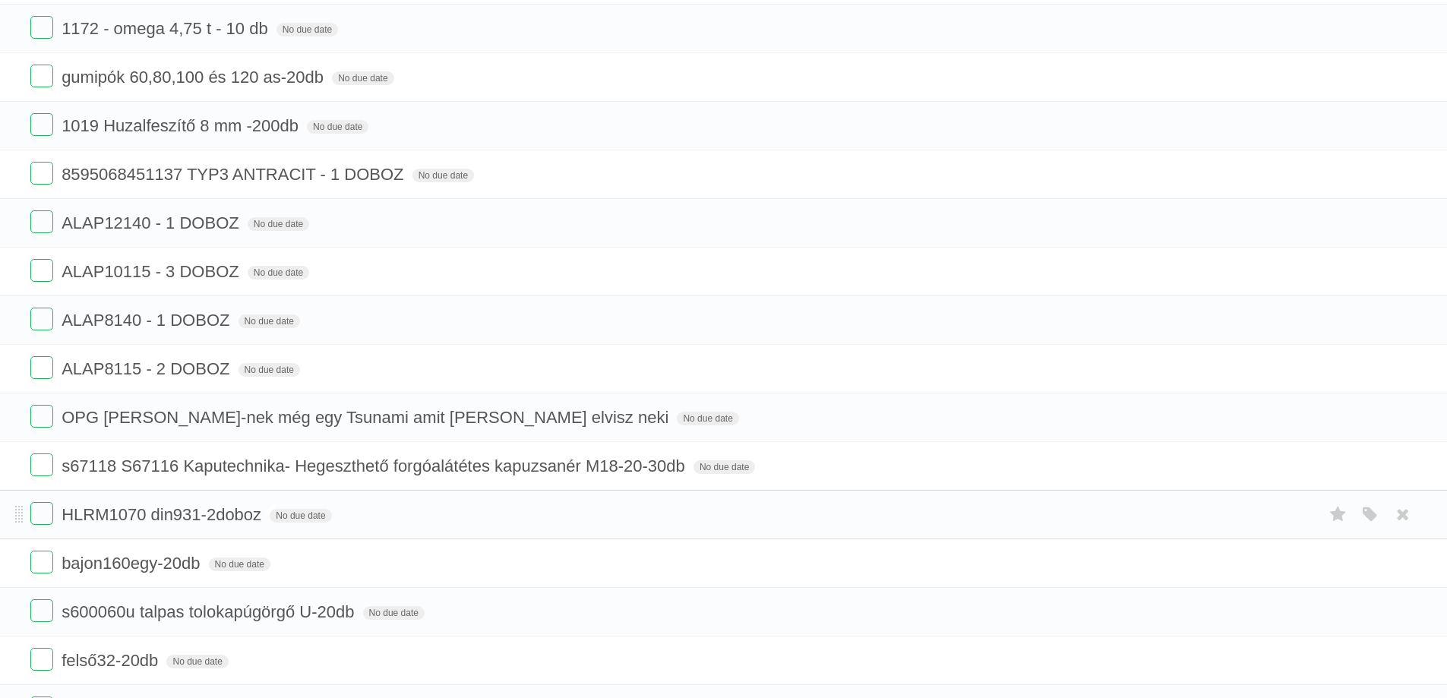
click at [123, 516] on span "HLRM1070 din931-2doboz" at bounding box center [164, 514] width 204 height 19
click at [181, 508] on input "**********" at bounding box center [154, 516] width 185 height 20
click at [212, 507] on input "**********" at bounding box center [154, 516] width 185 height 20
type input "**********"
click at [616, 459] on span "s67118 S67116 Kaputechnika- Hegeszthető forgóalátétes kapuzsanér M18-20-30db" at bounding box center [375, 465] width 627 height 19
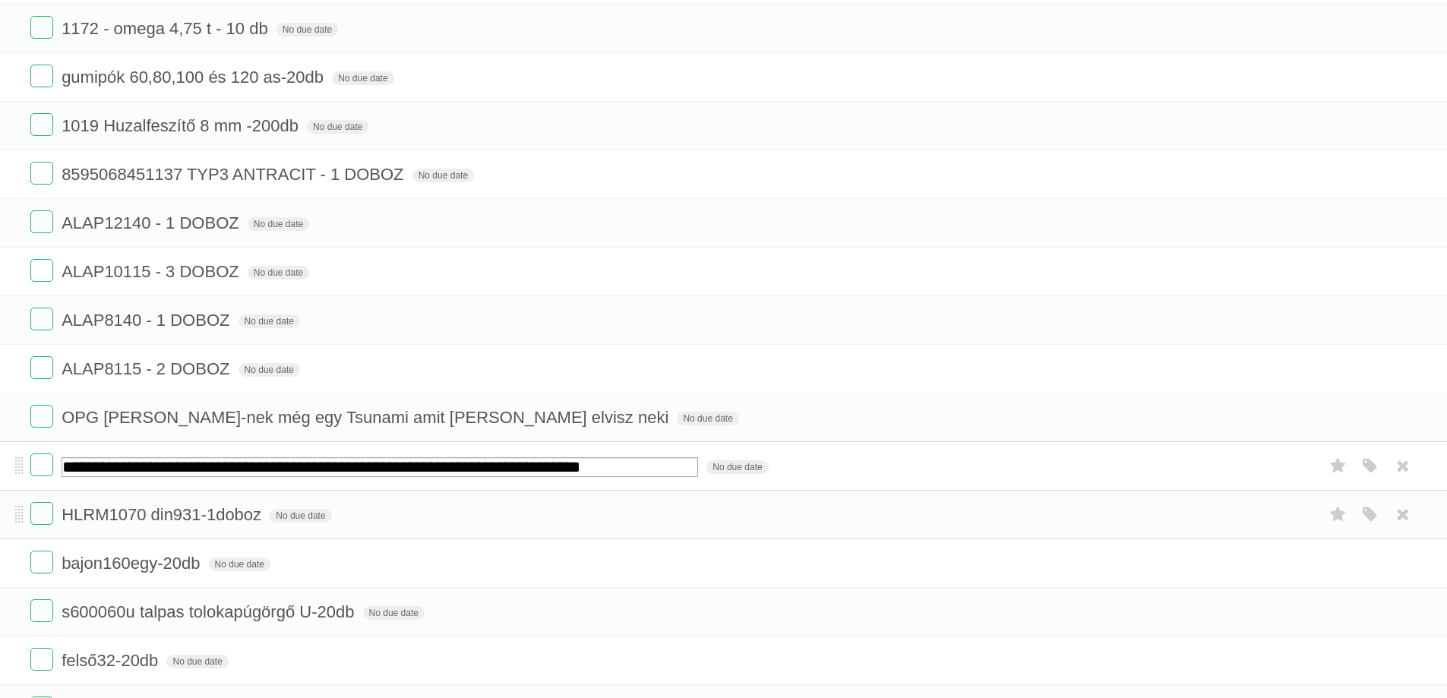
click at [638, 463] on input "**********" at bounding box center [380, 467] width 636 height 20
drag, startPoint x: 665, startPoint y: 464, endPoint x: 623, endPoint y: 474, distance: 42.9
click at [623, 474] on input "**********" at bounding box center [380, 467] width 636 height 20
drag, startPoint x: 586, startPoint y: 463, endPoint x: 667, endPoint y: 464, distance: 81.3
click at [667, 464] on input "**********" at bounding box center [380, 467] width 636 height 20
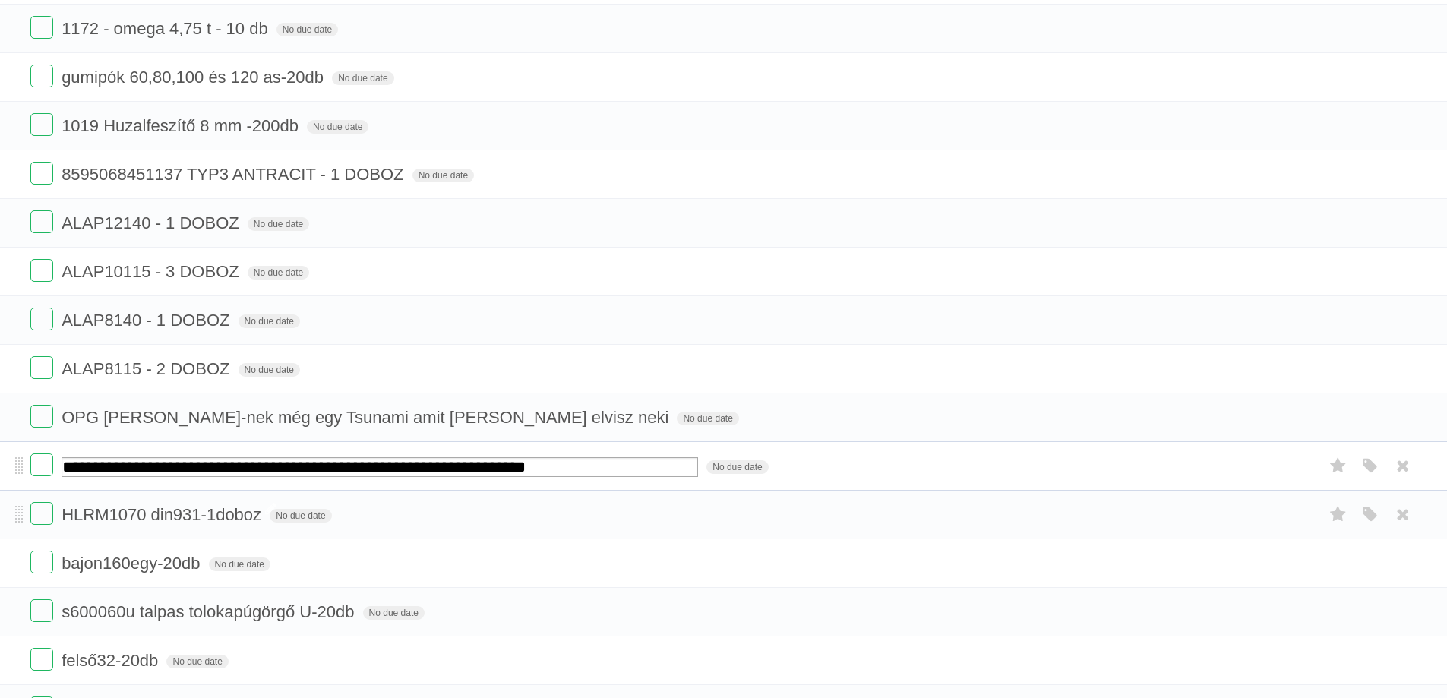
type input "**********"
click at [611, 423] on form "OPG [PERSON_NAME]-nek még egy Tsunami amit [PERSON_NAME] elvisz neki No due dat…" at bounding box center [723, 417] width 1386 height 25
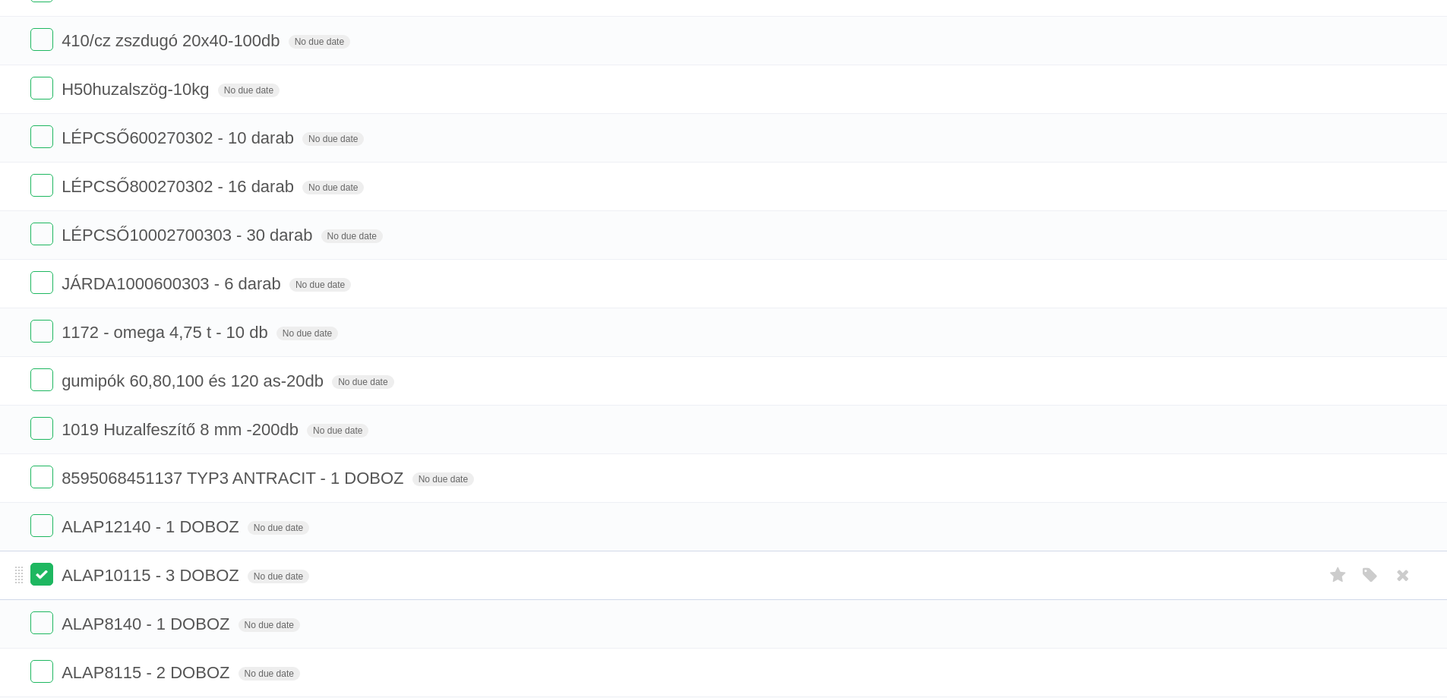
scroll to position [380, 0]
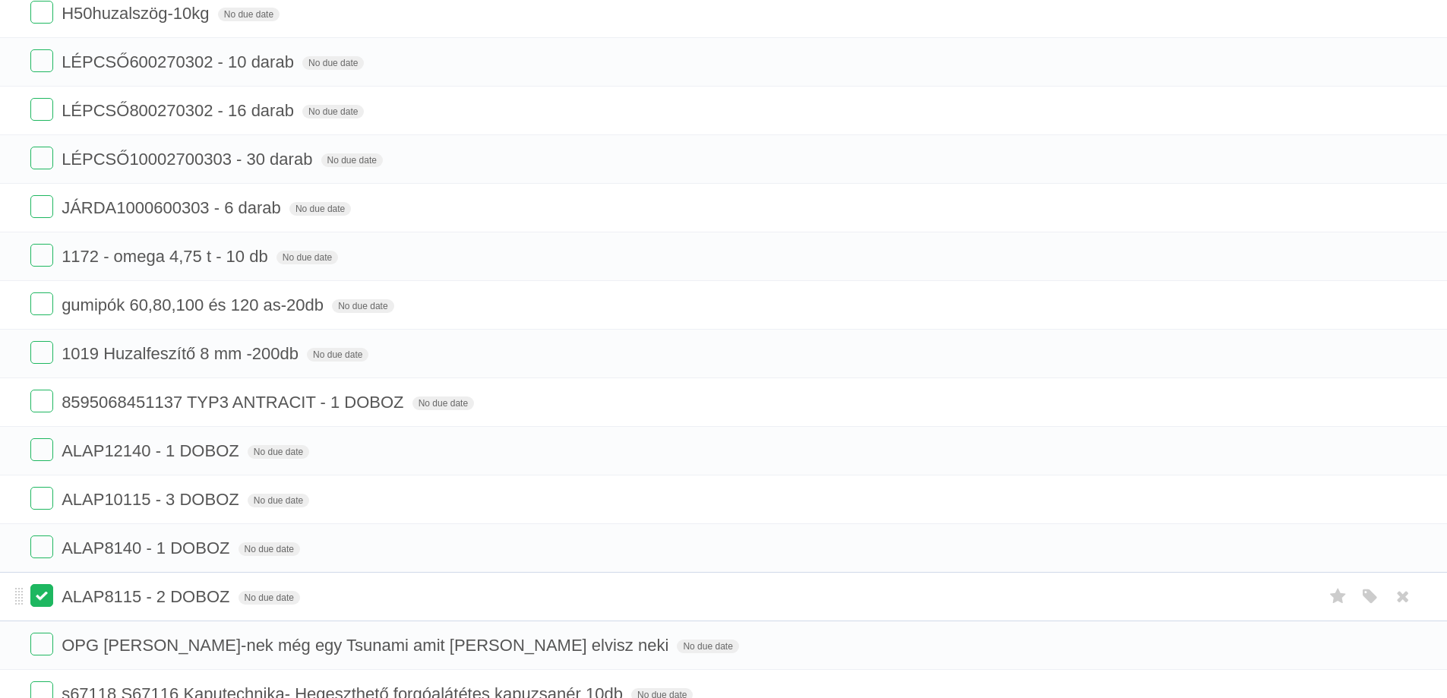
click at [40, 592] on label at bounding box center [41, 595] width 23 height 23
drag, startPoint x: 42, startPoint y: 538, endPoint x: 53, endPoint y: 494, distance: 45.5
click at [42, 538] on label at bounding box center [41, 546] width 23 height 23
drag, startPoint x: 55, startPoint y: 490, endPoint x: 49, endPoint y: 469, distance: 21.4
click at [55, 490] on form "ALAP10115 - 3 DOBOZ No due date White Red Blue Green Purple Orange" at bounding box center [723, 499] width 1386 height 25
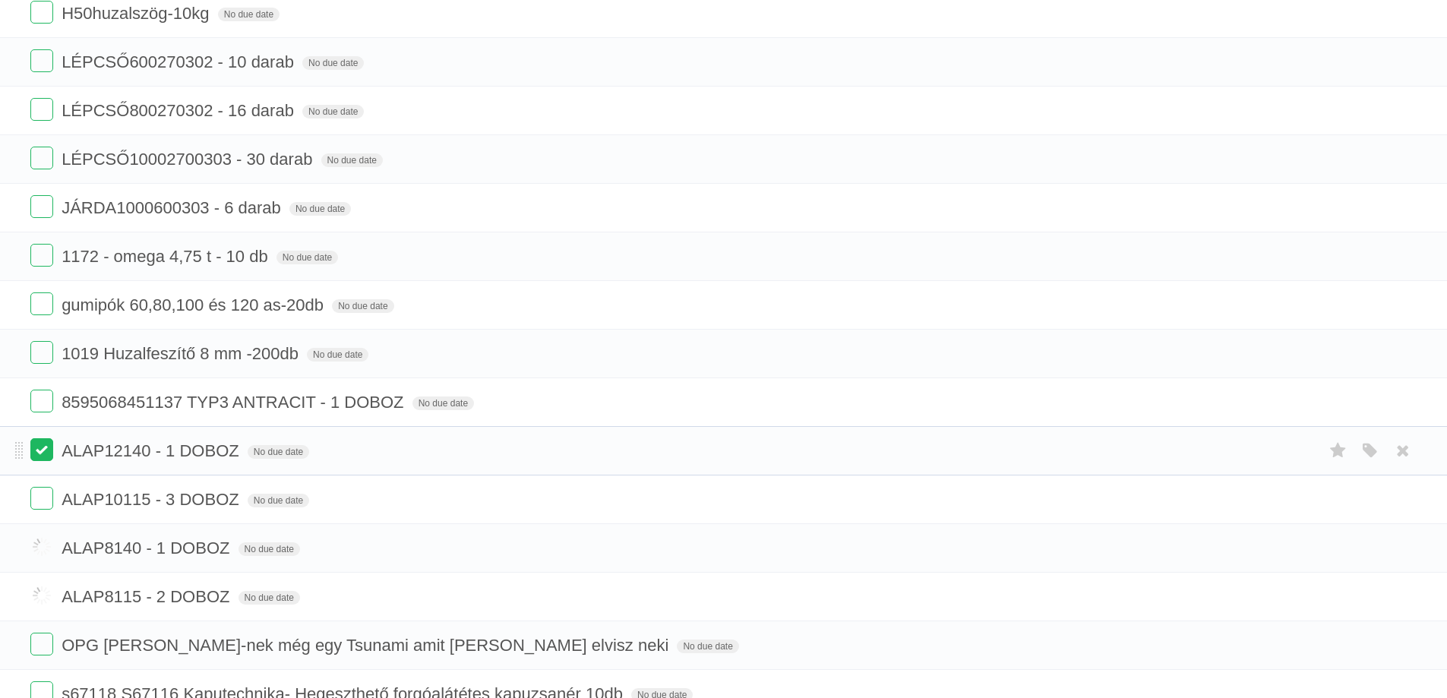
drag, startPoint x: 43, startPoint y: 497, endPoint x: 43, endPoint y: 456, distance: 41.8
click at [43, 497] on label at bounding box center [41, 498] width 23 height 23
click at [42, 444] on label at bounding box center [41, 449] width 23 height 23
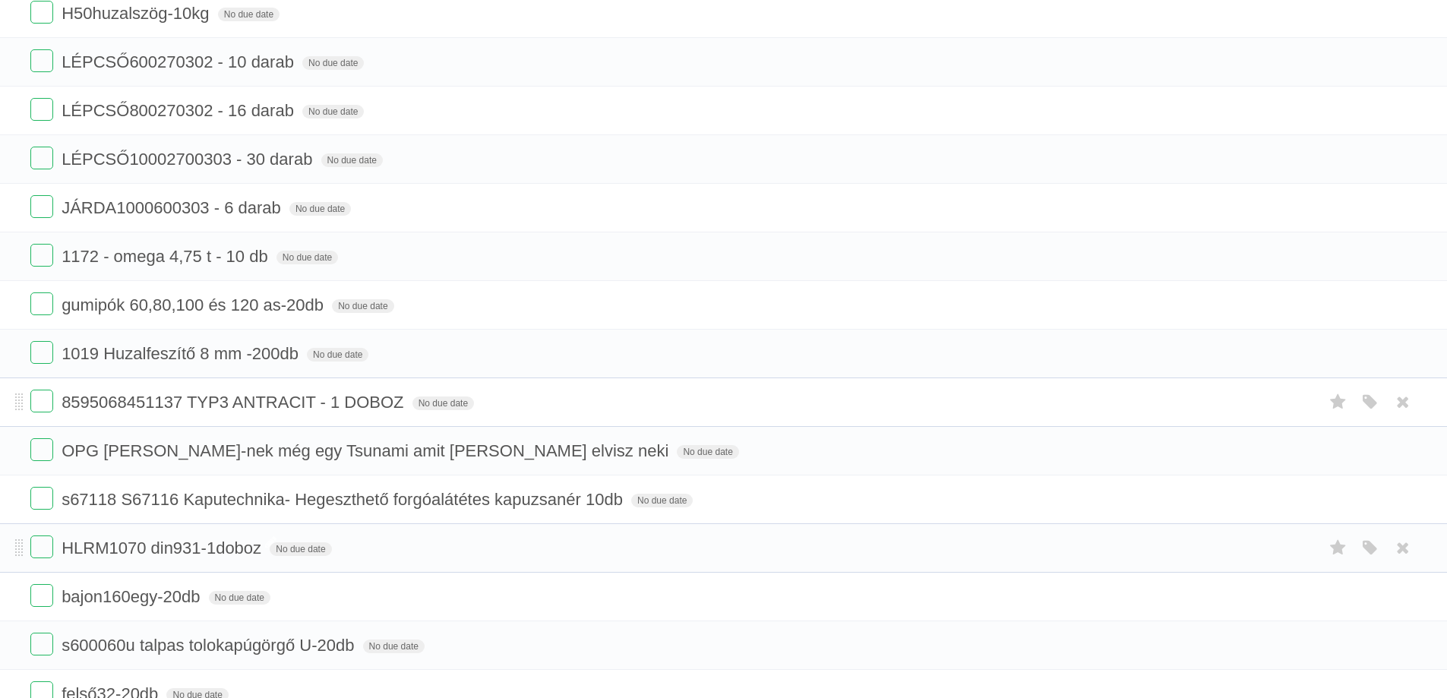
scroll to position [228, 0]
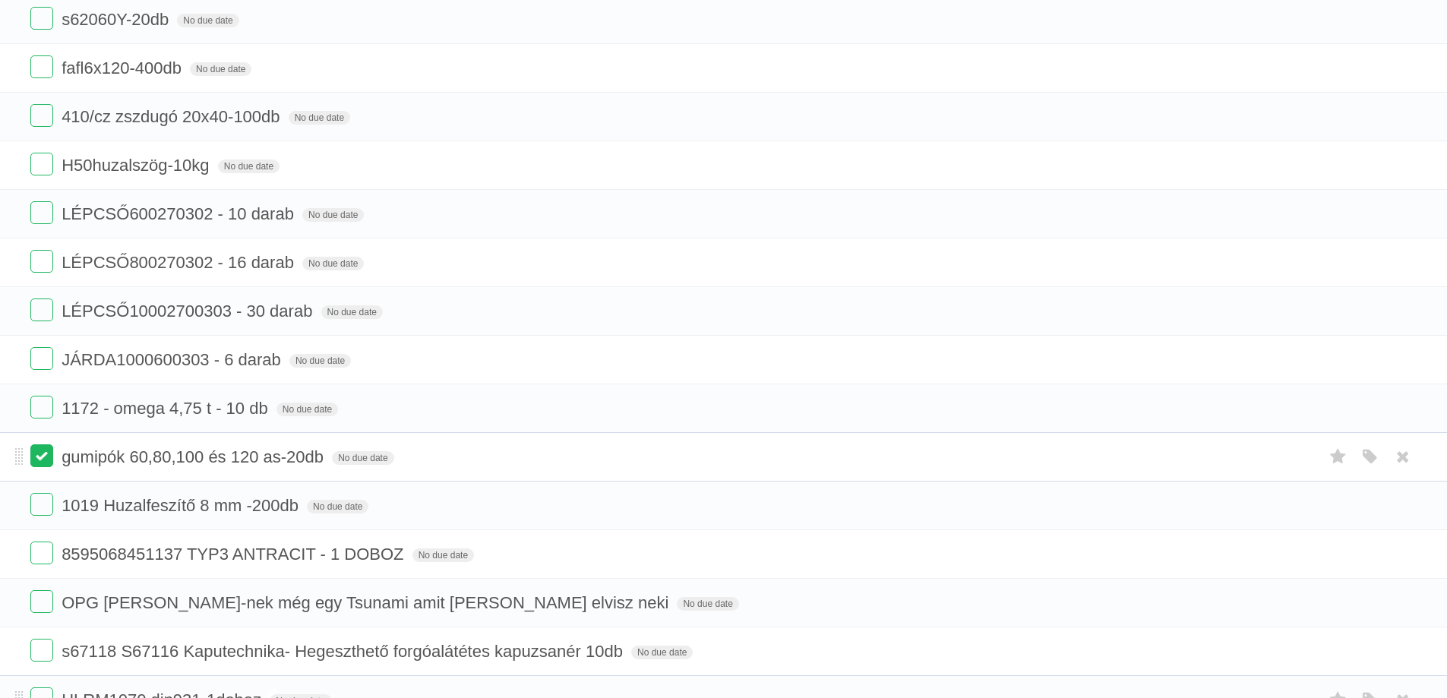
click at [33, 452] on label at bounding box center [41, 455] width 23 height 23
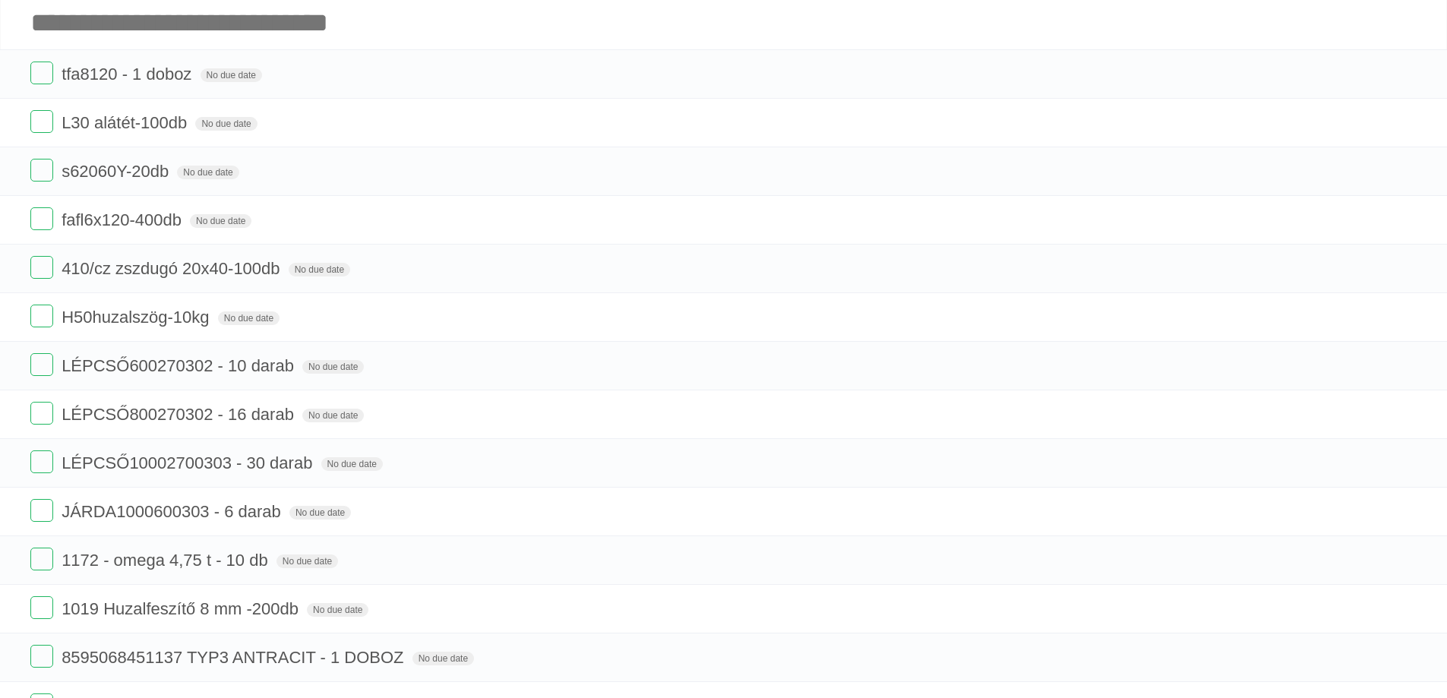
scroll to position [0, 0]
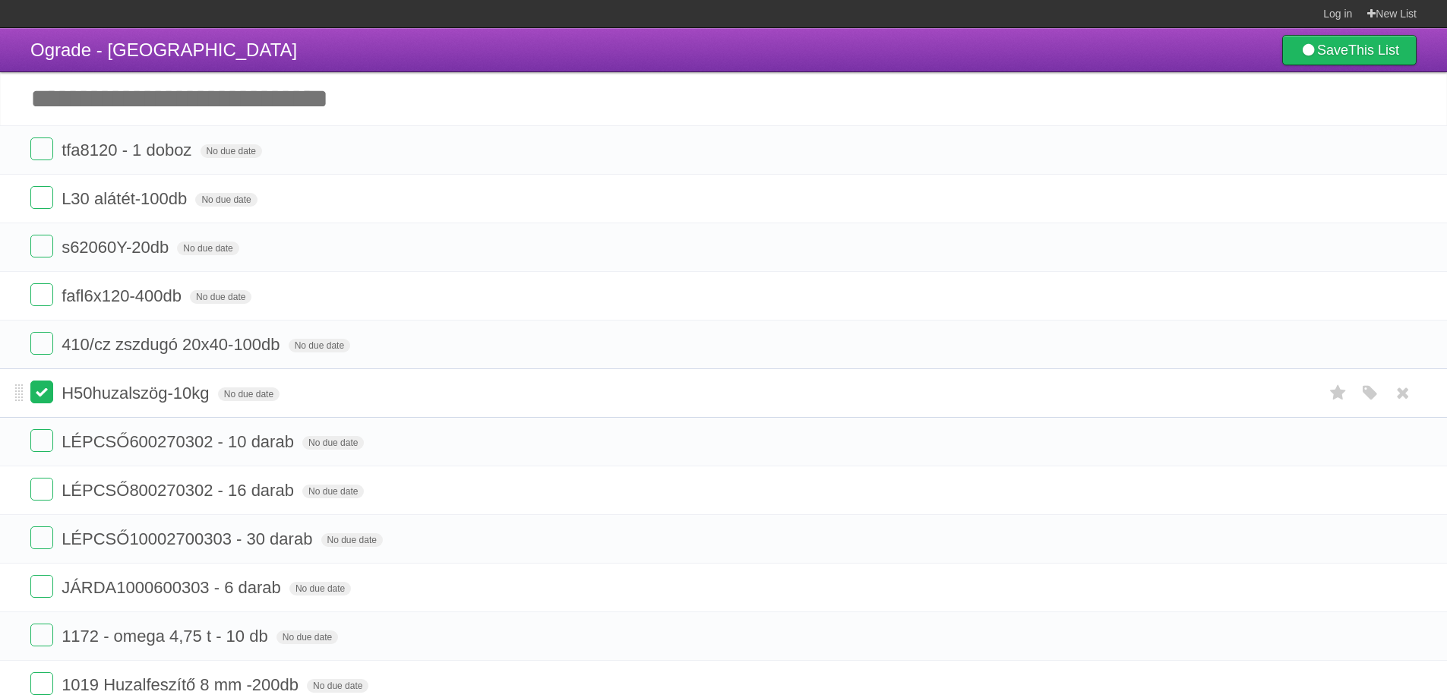
click at [41, 396] on label at bounding box center [41, 392] width 23 height 23
click at [41, 343] on label at bounding box center [41, 343] width 23 height 23
click at [41, 296] on label at bounding box center [41, 294] width 23 height 23
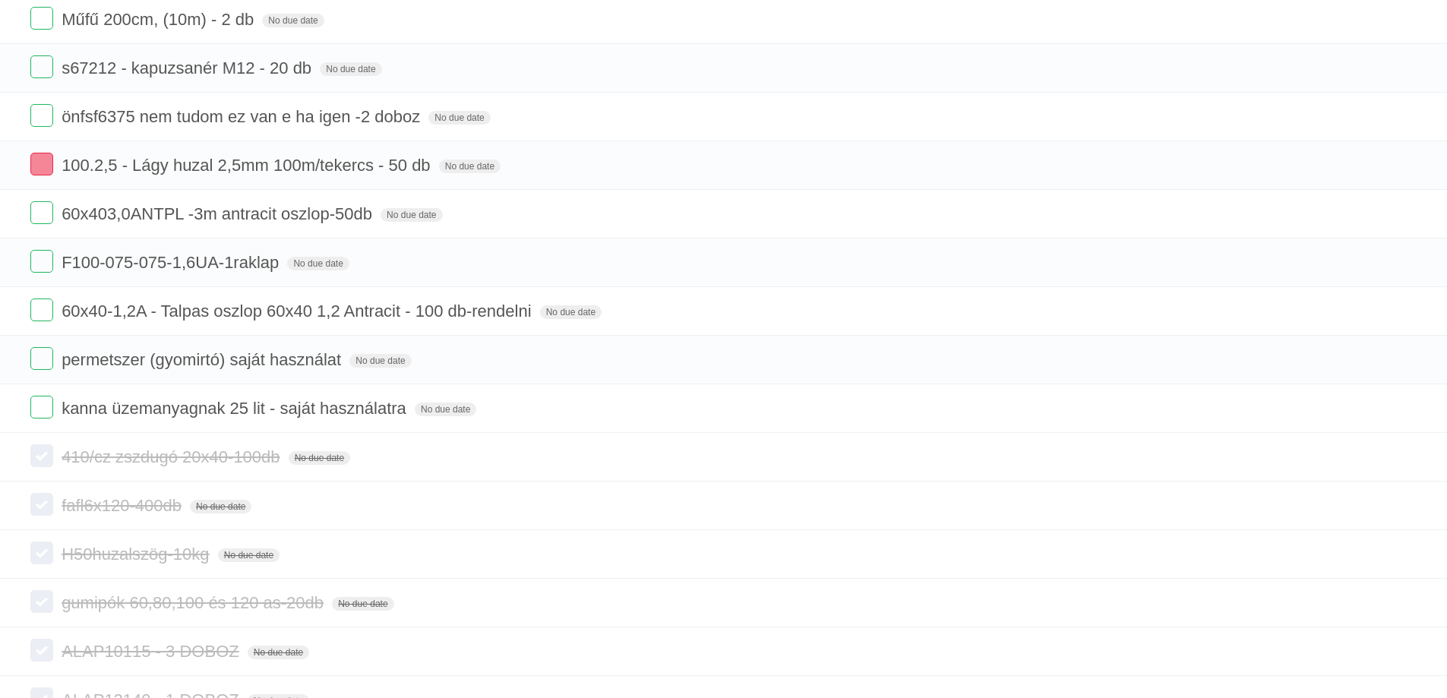
scroll to position [1519, 0]
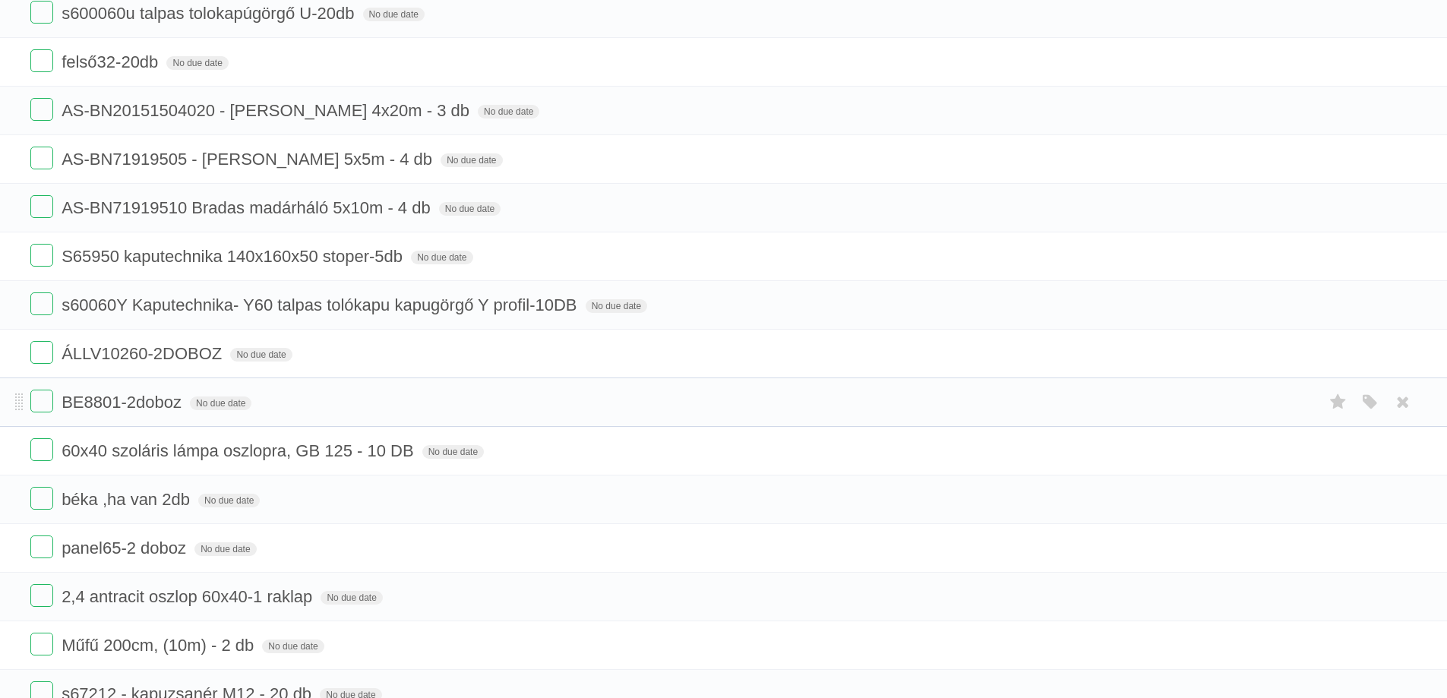
scroll to position [741, 0]
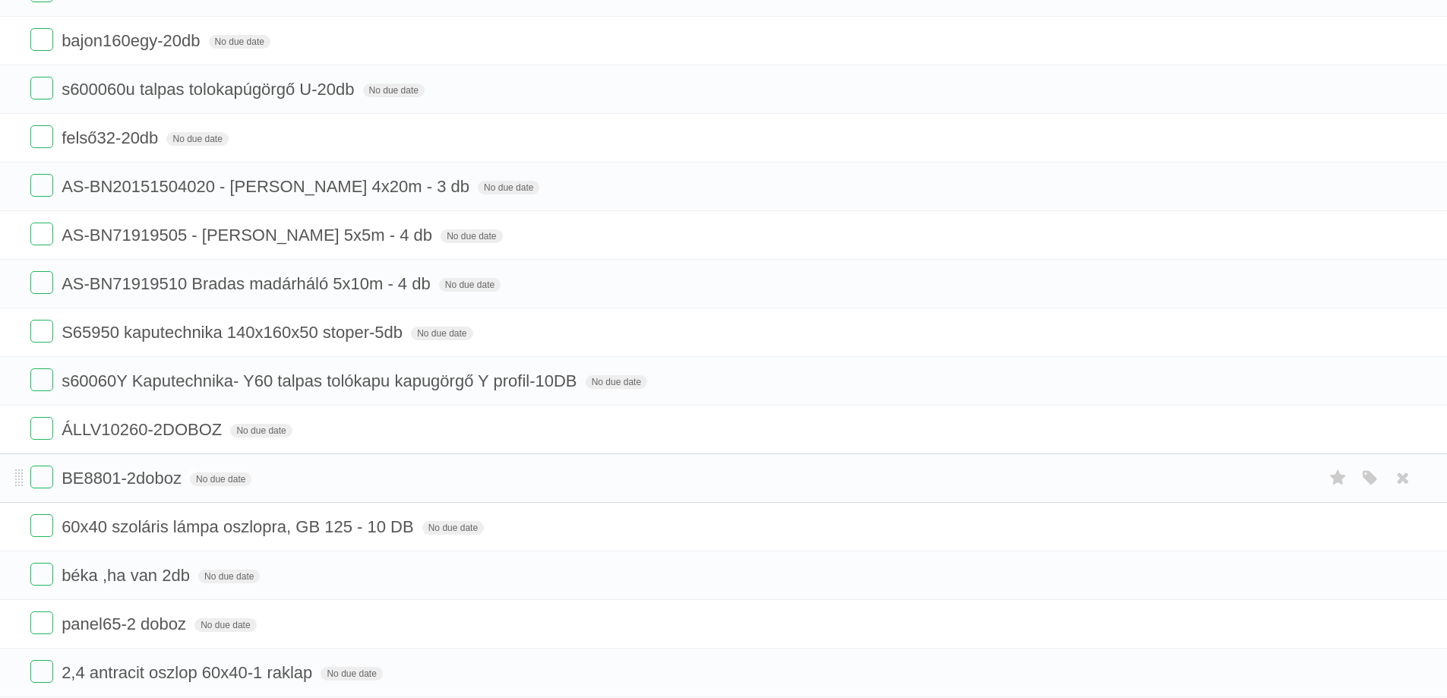
click at [122, 485] on span "BE8801-2doboz" at bounding box center [124, 478] width 124 height 19
click at [117, 479] on input "**********" at bounding box center [117, 479] width 110 height 20
type input "**********"
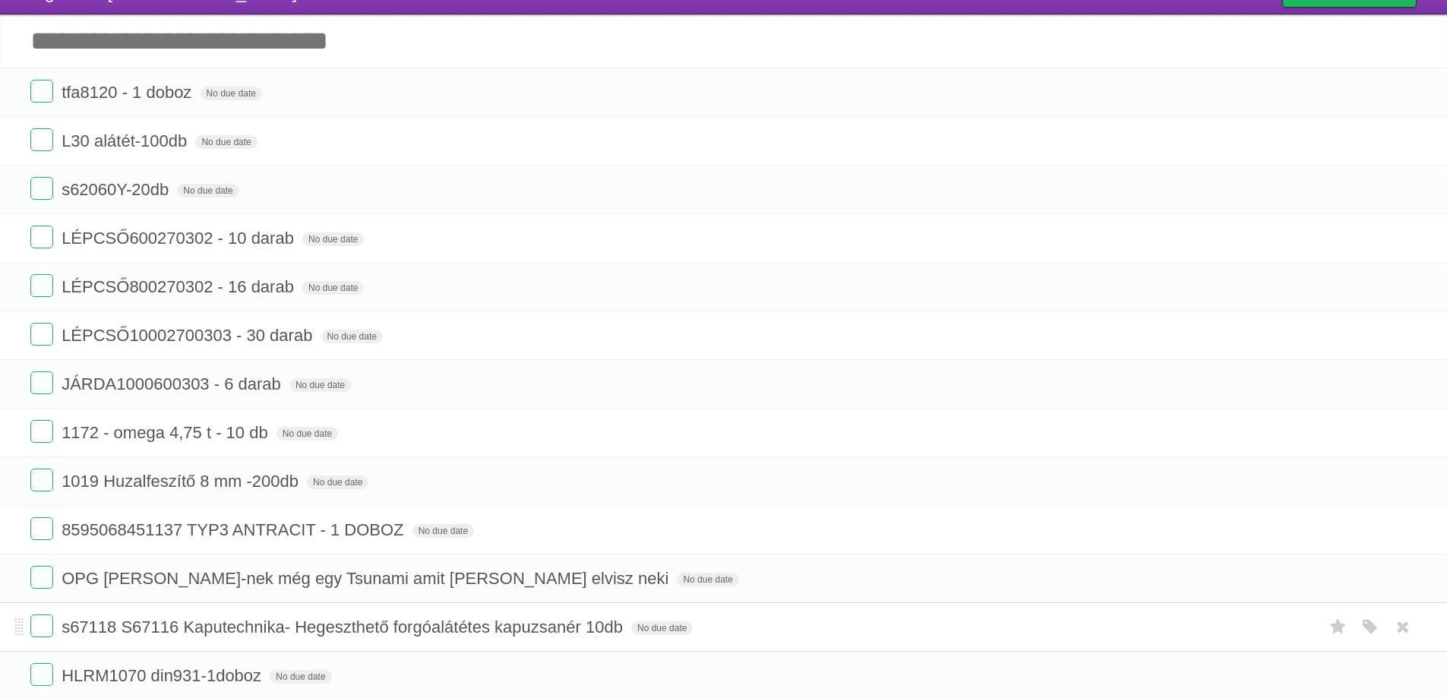
scroll to position [0, 0]
